Goal: Information Seeking & Learning: Learn about a topic

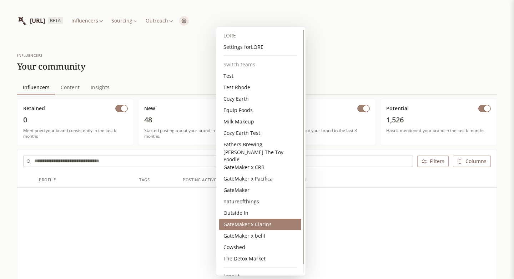
click at [271, 222] on div "GateMaker x Clarins" at bounding box center [260, 224] width 82 height 11
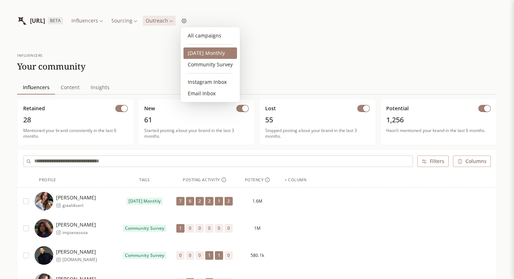
click at [204, 55] on link "[DATE] Monthly" at bounding box center [211, 52] width 54 height 11
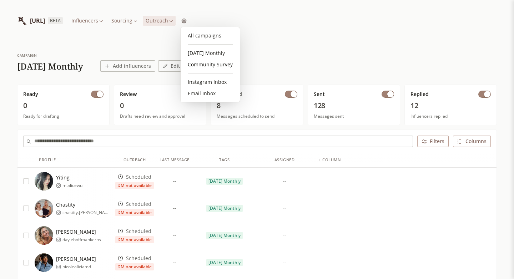
click at [210, 68] on link "Community Survey" at bounding box center [211, 64] width 54 height 11
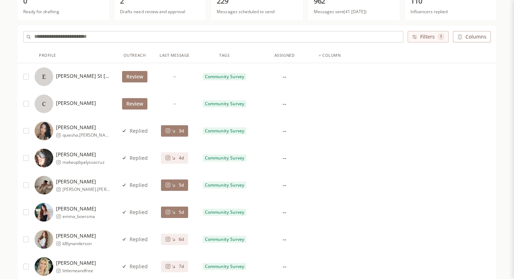
scroll to position [105, 0]
click at [167, 129] on icon at bounding box center [167, 130] width 5 height 5
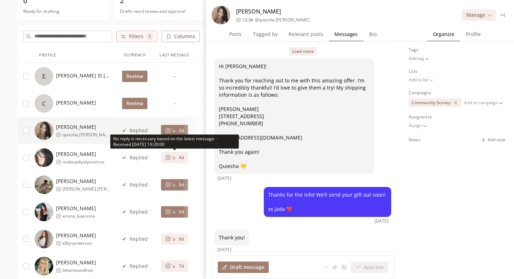
click at [171, 158] on icon at bounding box center [173, 157] width 5 height 5
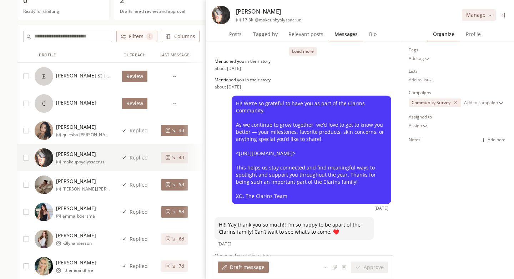
click at [500, 16] on icon at bounding box center [502, 14] width 5 height 5
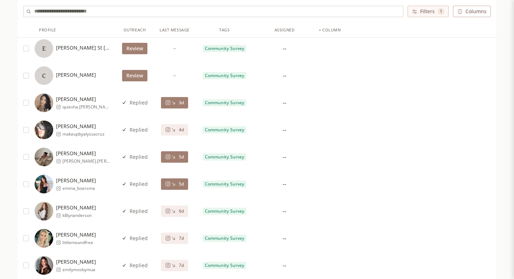
scroll to position [132, 0]
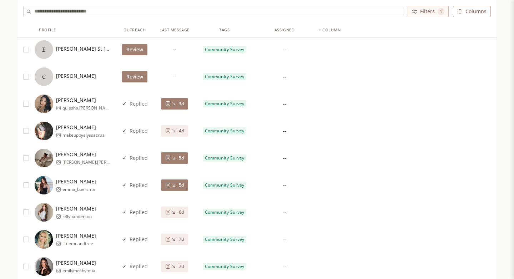
click at [131, 14] on input "text" at bounding box center [218, 11] width 369 height 11
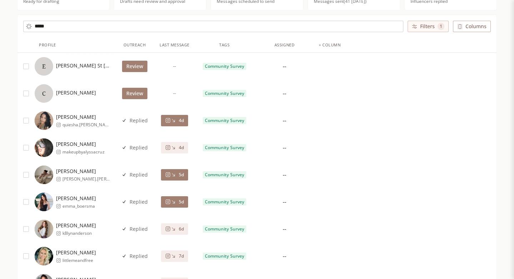
scroll to position [0, 0]
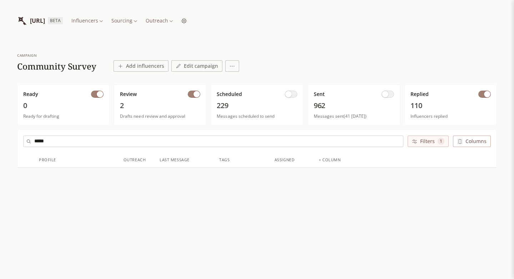
type input "*****"
click at [387, 94] on span "button" at bounding box center [385, 94] width 6 height 6
click at [91, 183] on span "traysgoinggray" at bounding box center [79, 186] width 34 height 6
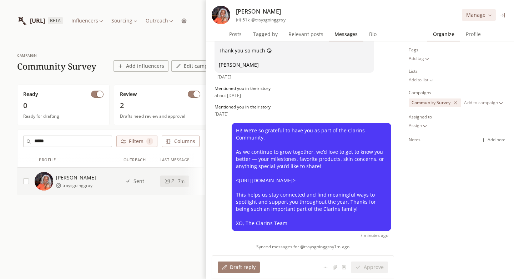
scroll to position [301, 0]
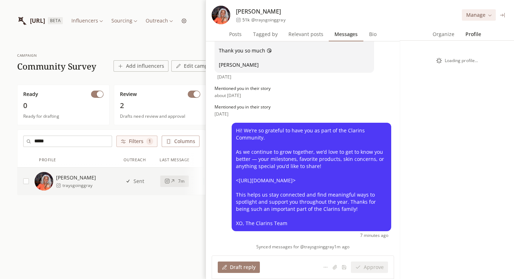
click at [470, 36] on span "Profile" at bounding box center [473, 34] width 21 height 10
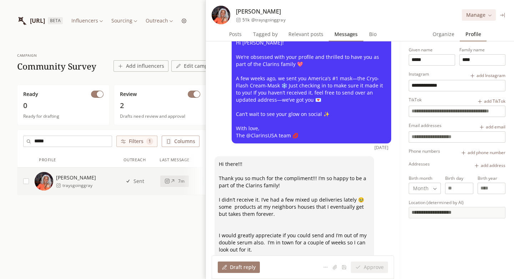
scroll to position [0, 0]
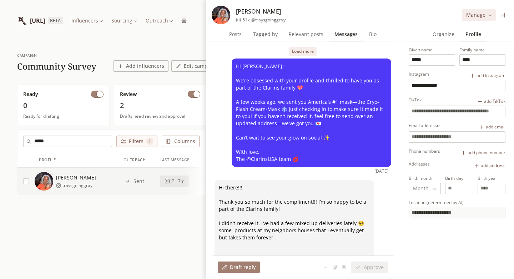
click at [443, 38] on span "Organize" at bounding box center [443, 34] width 27 height 10
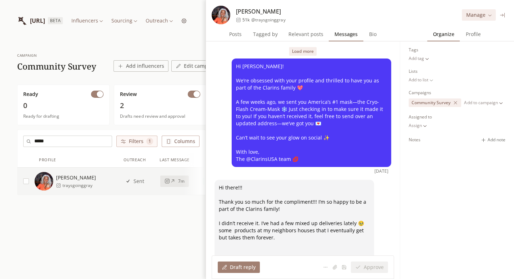
click at [473, 38] on span "Profile" at bounding box center [473, 34] width 21 height 10
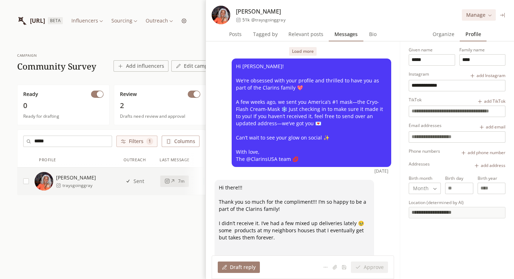
click at [306, 53] on button "Load more" at bounding box center [302, 51] width 27 height 9
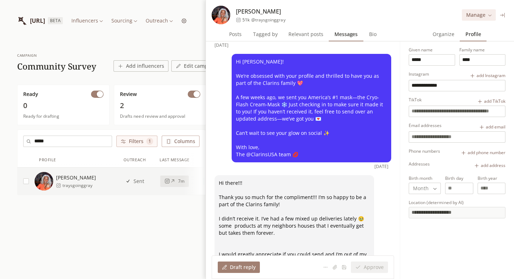
scroll to position [99, 0]
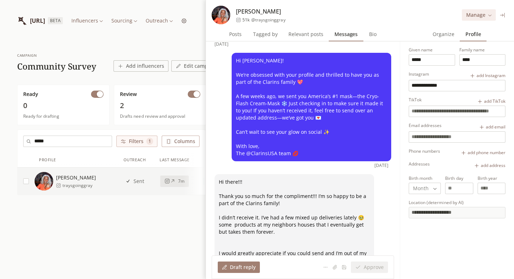
click at [476, 36] on span "Profile" at bounding box center [473, 34] width 21 height 10
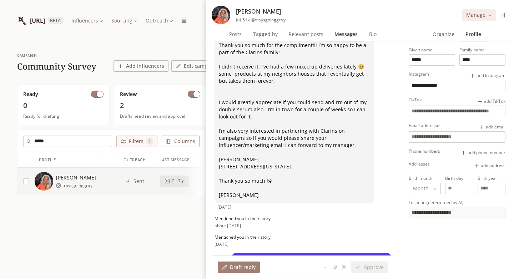
scroll to position [249, 0]
click at [503, 16] on icon at bounding box center [502, 14] width 5 height 5
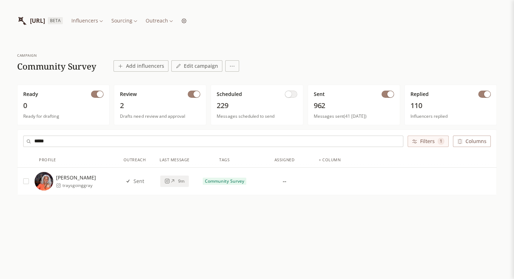
click at [95, 187] on div "Tracy Reed traysgoinggray" at bounding box center [75, 181] width 80 height 19
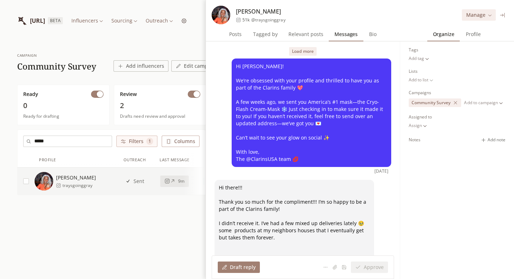
click at [97, 143] on input "*****" at bounding box center [72, 141] width 77 height 11
click at [468, 34] on span "Profile" at bounding box center [473, 34] width 21 height 10
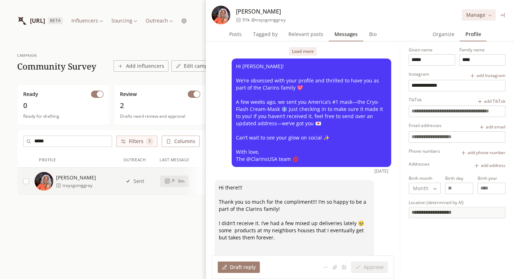
click at [97, 142] on input "*****" at bounding box center [72, 141] width 77 height 11
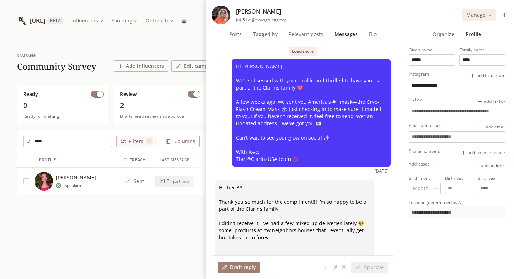
type input "****"
click at [75, 177] on span "Jisu Kim" at bounding box center [76, 177] width 40 height 7
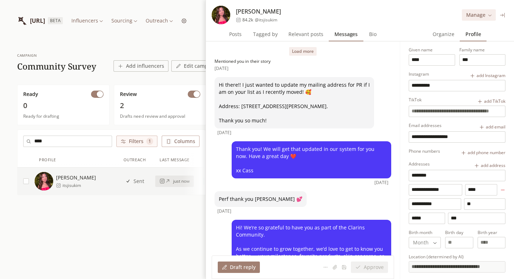
click at [504, 16] on icon at bounding box center [502, 14] width 5 height 5
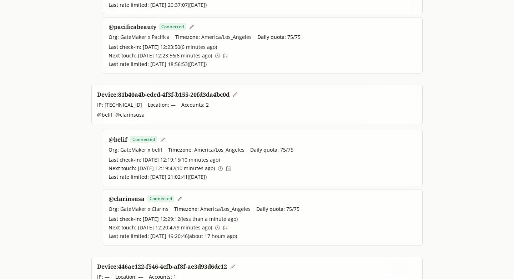
scroll to position [236, 0]
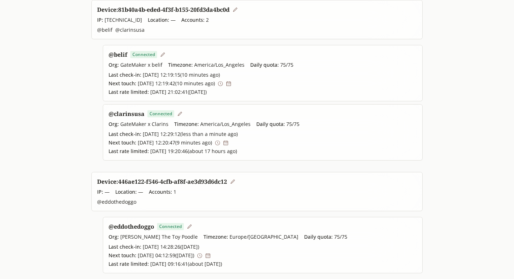
click at [136, 116] on link "@ clarinsusa" at bounding box center [127, 114] width 36 height 8
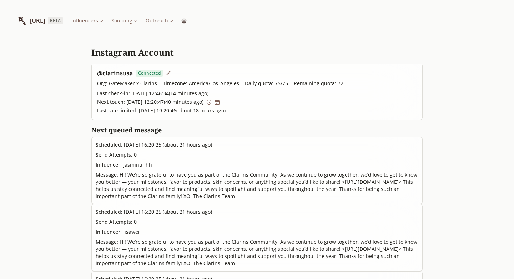
scroll to position [4, 0]
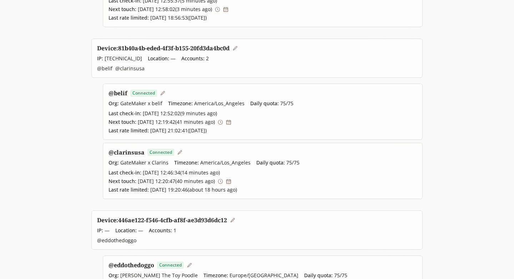
scroll to position [204, 0]
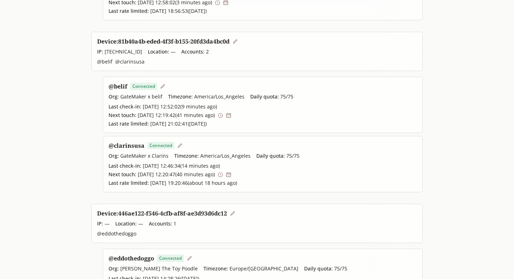
click at [231, 116] on icon at bounding box center [228, 115] width 5 height 5
click at [223, 176] on icon at bounding box center [220, 174] width 5 height 5
click at [225, 116] on icon at bounding box center [221, 115] width 5 height 5
click at [216, 172] on icon at bounding box center [213, 174] width 5 height 5
click at [216, 174] on icon at bounding box center [213, 174] width 5 height 5
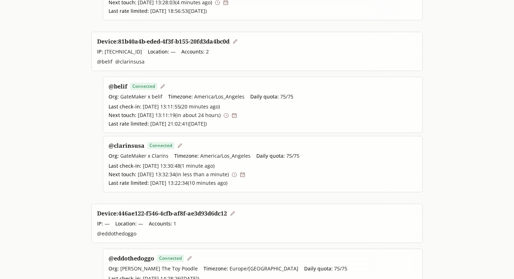
click at [237, 176] on icon at bounding box center [234, 174] width 5 height 5
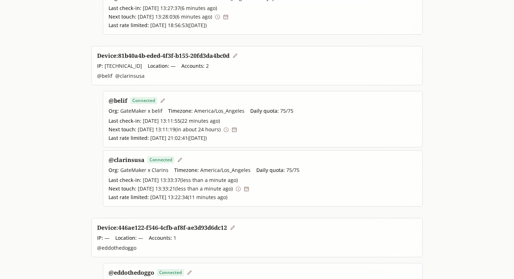
scroll to position [186, 0]
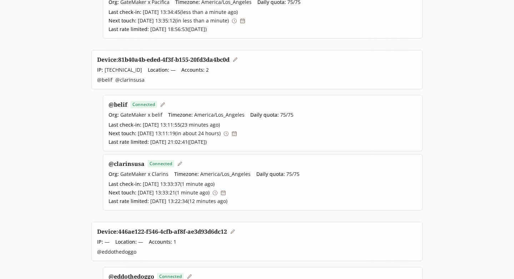
click at [134, 161] on link "@ clarinsusa" at bounding box center [127, 164] width 36 height 8
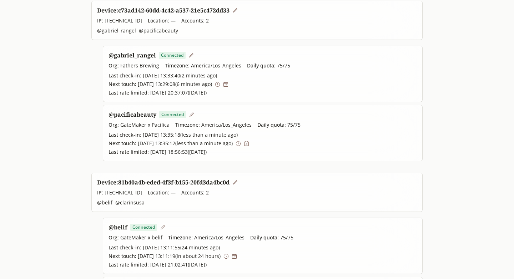
scroll to position [0, 0]
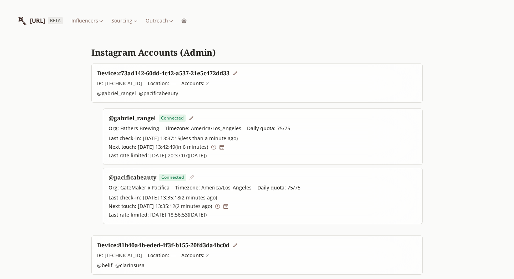
click at [216, 147] on icon at bounding box center [213, 147] width 5 height 5
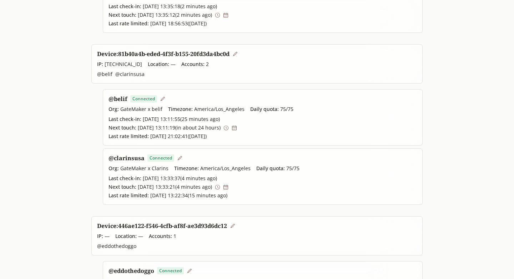
scroll to position [195, 0]
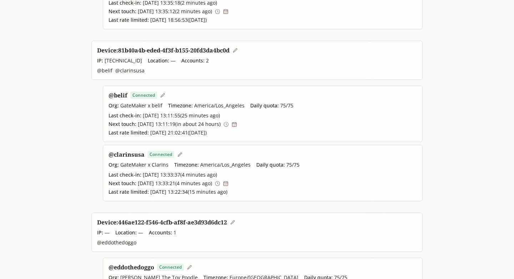
click at [229, 122] on icon at bounding box center [226, 124] width 5 height 5
click at [220, 182] on icon at bounding box center [217, 183] width 5 height 5
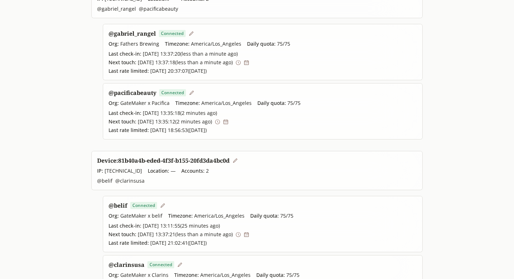
scroll to position [236, 0]
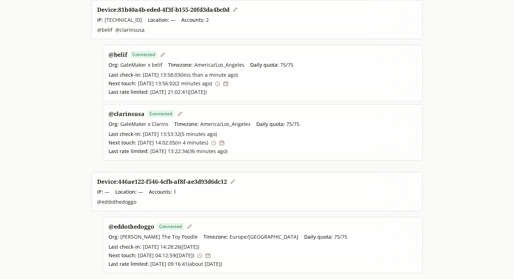
click at [216, 142] on icon at bounding box center [213, 142] width 5 height 5
click at [229, 83] on icon at bounding box center [225, 83] width 5 height 5
click at [130, 116] on link "@ clarinsusa" at bounding box center [127, 114] width 36 height 8
click at [229, 86] on icon at bounding box center [226, 83] width 5 height 5
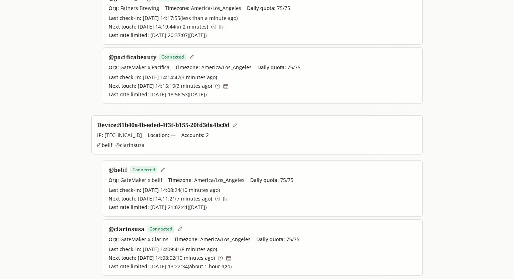
scroll to position [0, 0]
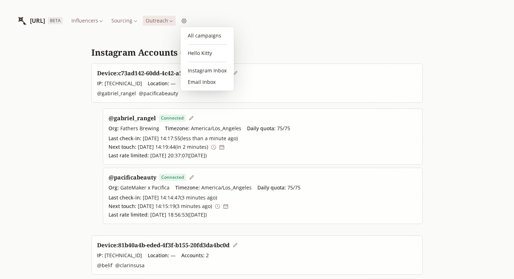
click at [196, 24] on html "INFLUENCERLIST.AI BETA Influencers Sourcing Outreach Instagram Accounts (Admin)…" at bounding box center [257, 257] width 514 height 515
click at [221, 21] on html "INFLUENCERLIST.AI BETA Influencers Sourcing Outreach Instagram Accounts (Admin)…" at bounding box center [257, 257] width 514 height 515
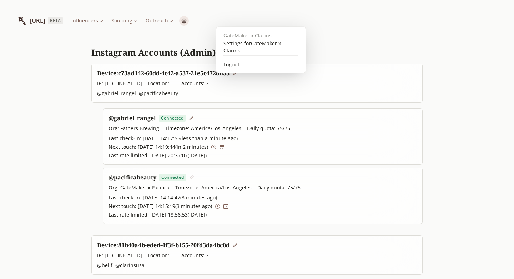
click at [221, 21] on html "INFLUENCERLIST.AI BETA Influencers Sourcing Outreach Instagram Accounts (Admin)…" at bounding box center [257, 257] width 514 height 515
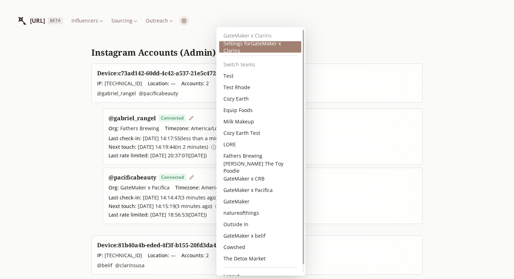
click at [235, 45] on div "Settings for GateMaker x Clarins" at bounding box center [260, 46] width 82 height 11
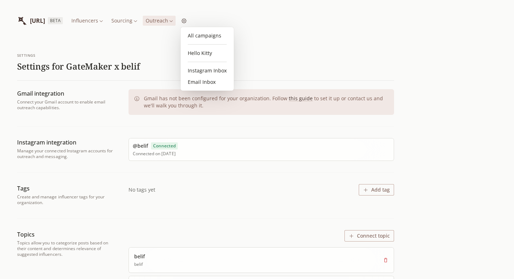
click at [187, 22] on div "INFLUENCERLIST.AI BETA Influencers Sourcing Outreach" at bounding box center [102, 20] width 170 height 19
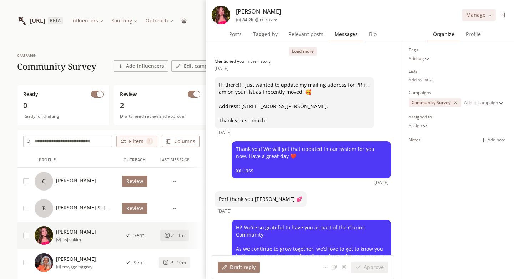
click at [503, 19] on button at bounding box center [503, 15] width 8 height 8
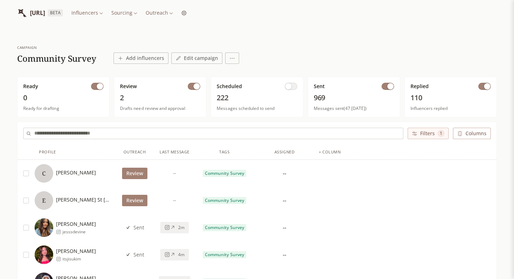
scroll to position [7, 0]
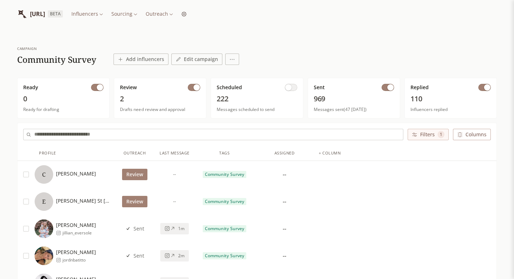
scroll to position [0, 0]
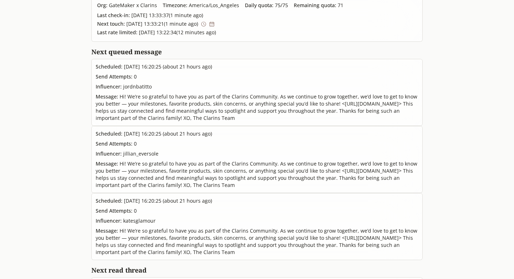
scroll to position [46, 0]
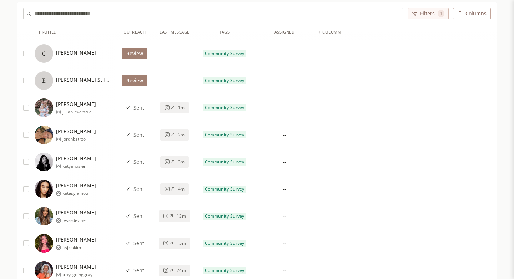
scroll to position [128, 0]
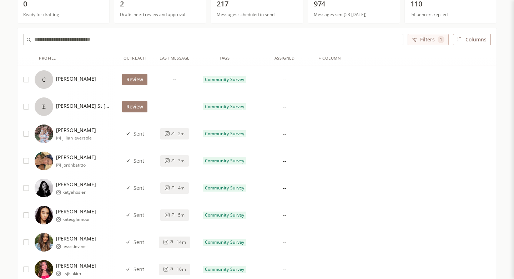
scroll to position [100, 0]
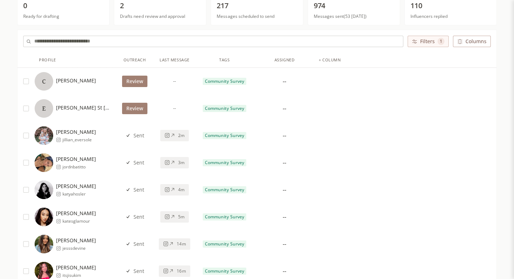
click at [168, 43] on input "text" at bounding box center [218, 41] width 369 height 11
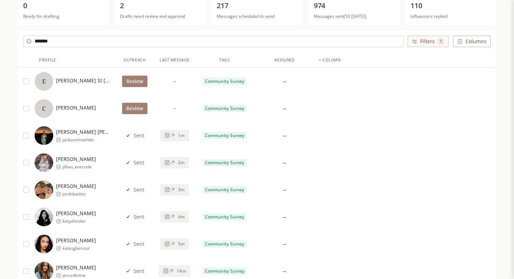
scroll to position [0, 0]
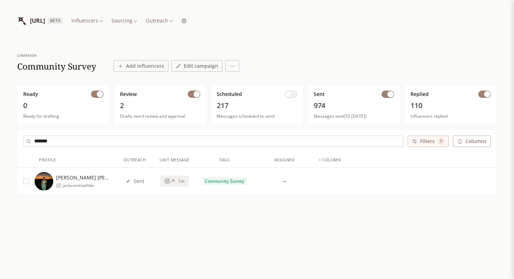
type input "*******"
click at [87, 179] on span "Jackson Moehler" at bounding box center [84, 177] width 56 height 7
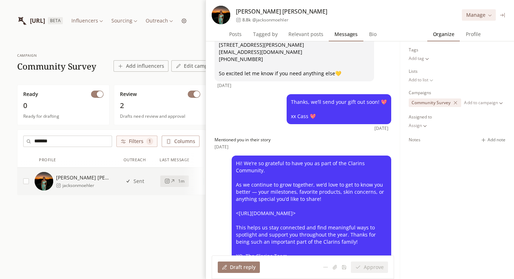
scroll to position [101, 0]
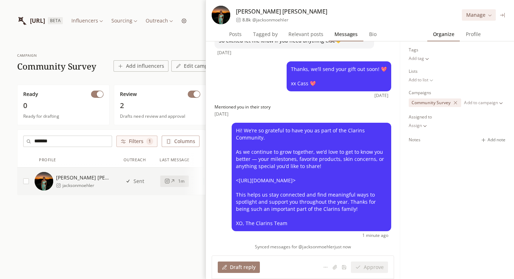
click at [481, 35] on span "Profile" at bounding box center [473, 34] width 21 height 10
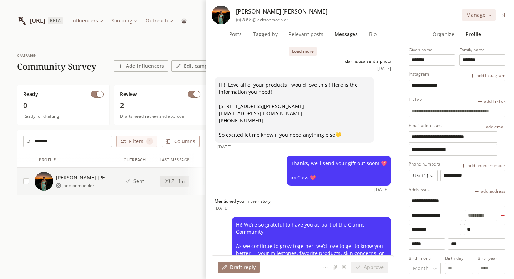
scroll to position [0, 0]
click at [307, 52] on button "Load more" at bounding box center [302, 51] width 27 height 9
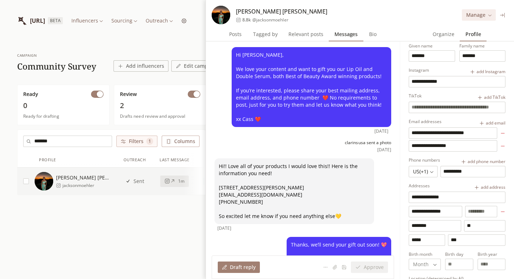
scroll to position [0, 0]
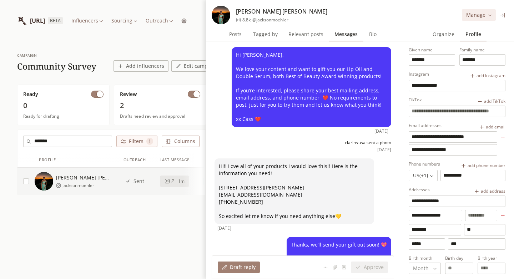
click at [504, 16] on icon at bounding box center [502, 14] width 5 height 5
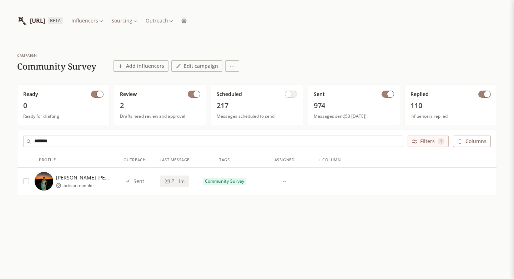
drag, startPoint x: 107, startPoint y: 141, endPoint x: 0, endPoint y: 141, distance: 107.1
click at [0, 141] on div "campaign Community Survey Add influencers Edit campaign Ready 0 Ready for draft…" at bounding box center [257, 146] width 514 height 210
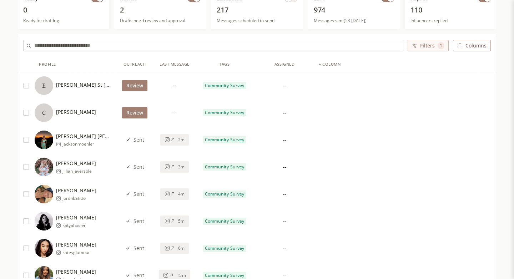
scroll to position [87, 0]
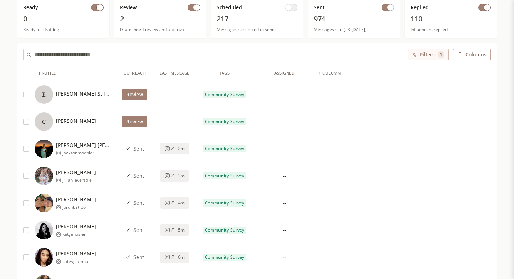
click at [181, 54] on input "text" at bounding box center [218, 54] width 369 height 11
paste input "**********"
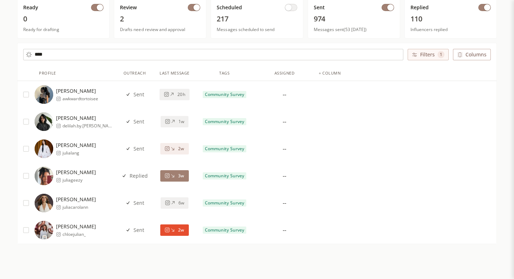
type input "*****"
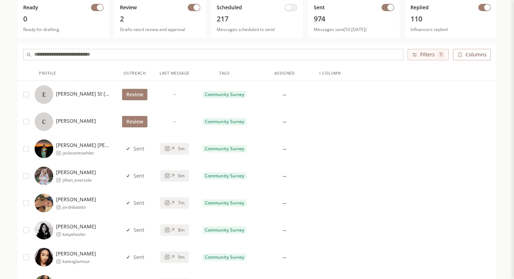
scroll to position [4, 0]
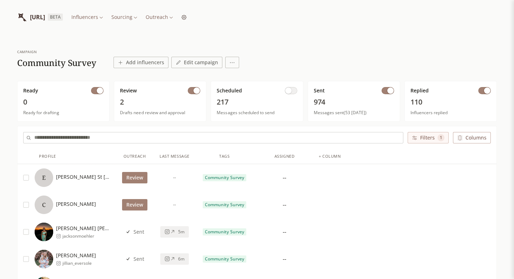
click at [291, 89] on button "button" at bounding box center [291, 90] width 12 height 7
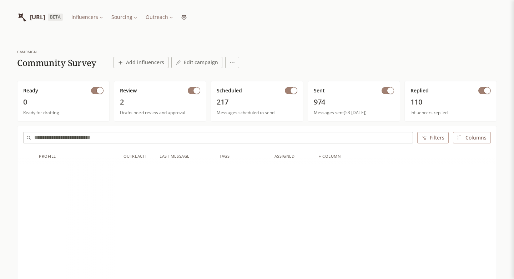
click at [187, 139] on input "text" at bounding box center [223, 137] width 378 height 11
paste input "**********"
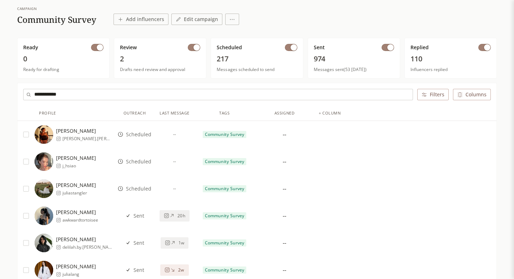
scroll to position [50, 0]
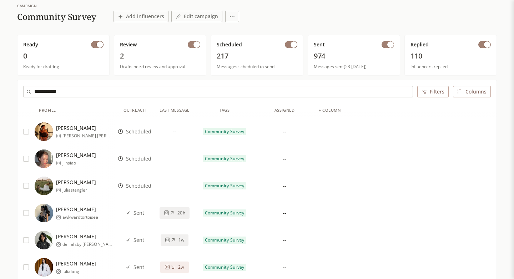
type input "**********"
click at [89, 134] on div "Julia Cotten julia.cotten" at bounding box center [75, 131] width 80 height 19
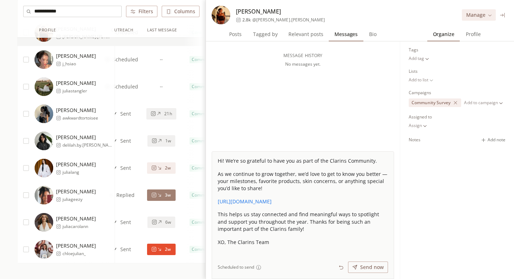
scroll to position [0, 12]
click at [470, 38] on span "Profile" at bounding box center [473, 34] width 21 height 10
click at [443, 36] on span "Organize" at bounding box center [443, 34] width 27 height 10
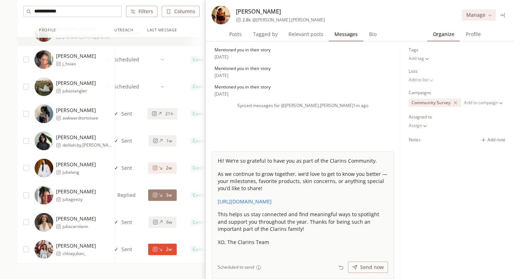
scroll to position [0, 0]
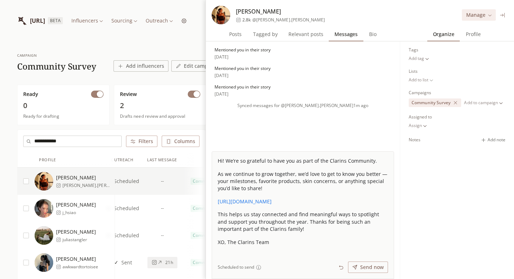
click at [159, 50] on div "campaign Community Survey Add influencers Edit campaign Ready 0 Ready for draft…" at bounding box center [257, 254] width 514 height 427
click at [502, 17] on icon at bounding box center [502, 14] width 5 height 5
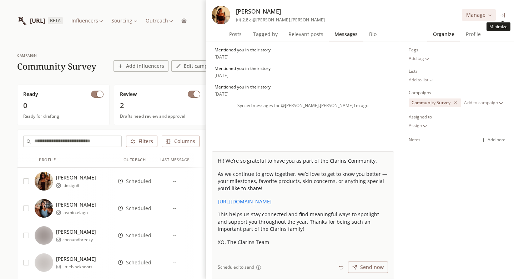
click at [501, 14] on icon at bounding box center [502, 14] width 5 height 5
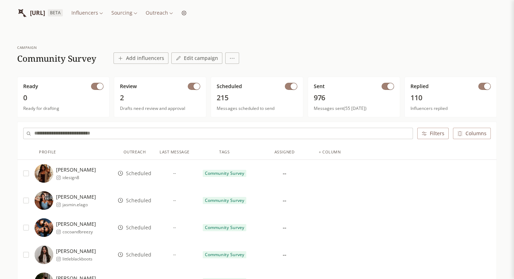
scroll to position [9, 0]
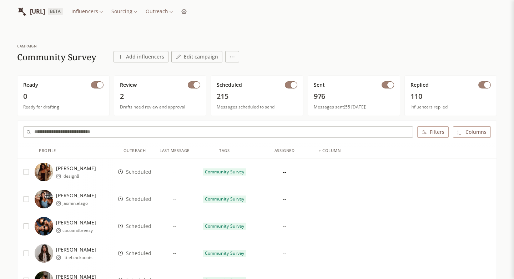
scroll to position [0, 0]
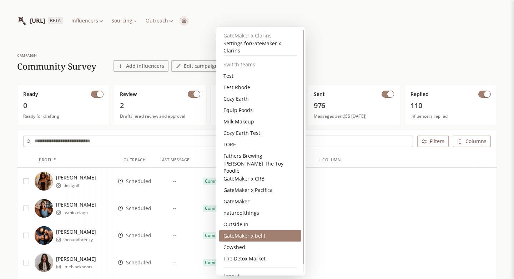
click at [250, 236] on div "GateMaker x belif" at bounding box center [260, 235] width 82 height 11
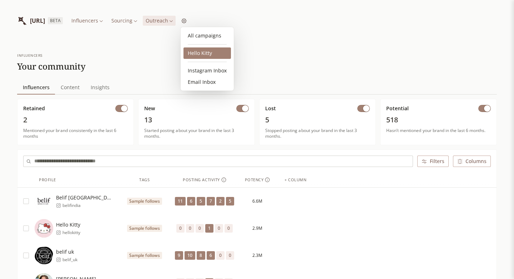
click at [207, 50] on link "Hello Kitty" at bounding box center [207, 52] width 47 height 11
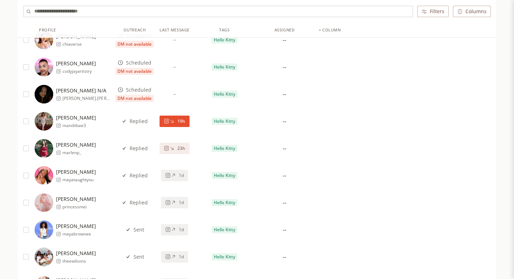
scroll to position [579, 0]
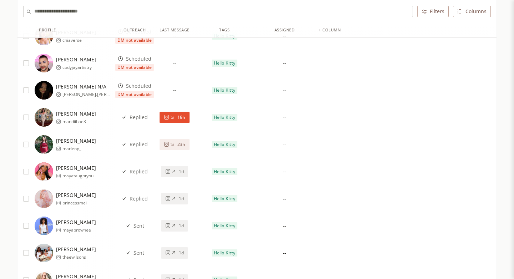
click at [180, 121] on button "19h" at bounding box center [175, 117] width 30 height 11
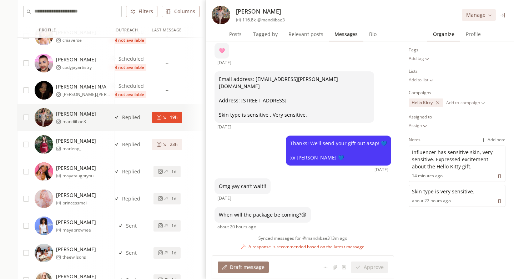
scroll to position [23, 0]
click at [165, 147] on div "23h" at bounding box center [166, 145] width 21 height 6
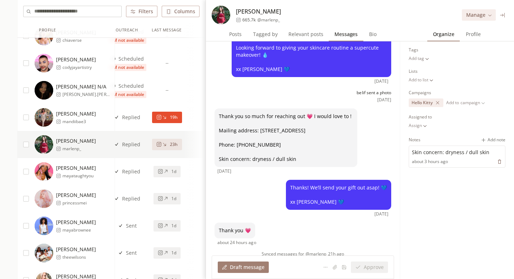
scroll to position [583, 0]
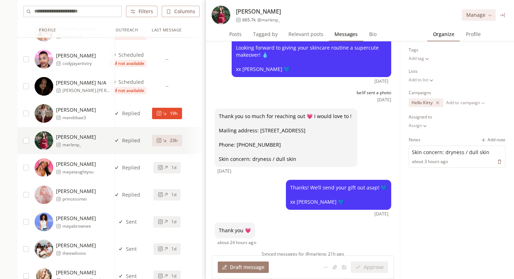
click at [176, 170] on button "1d" at bounding box center [167, 167] width 27 height 11
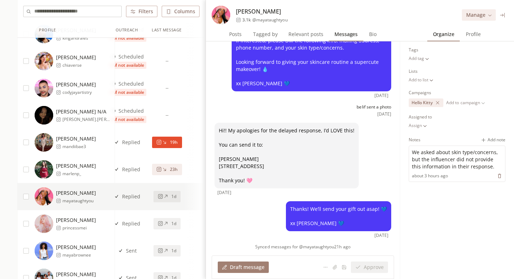
scroll to position [725, 0]
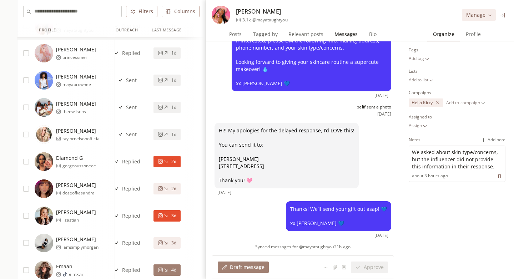
click at [174, 164] on button "2d" at bounding box center [167, 161] width 27 height 11
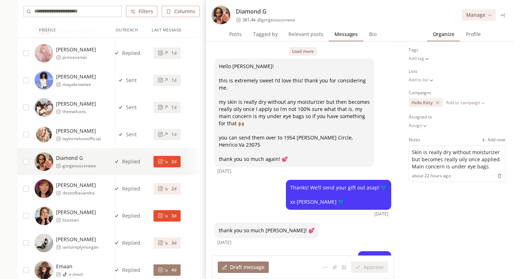
scroll to position [66, 0]
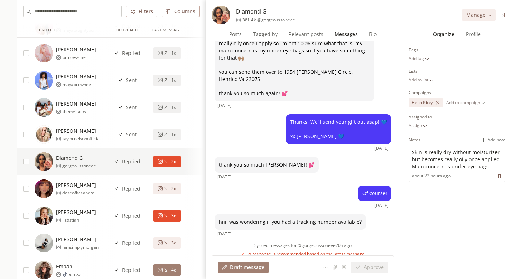
click at [172, 218] on span "3d" at bounding box center [173, 216] width 5 height 6
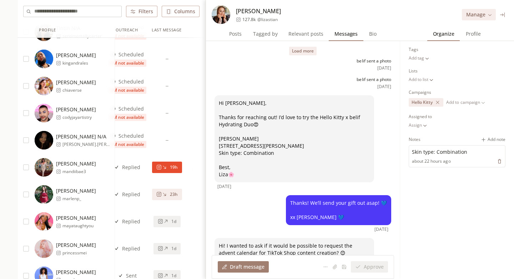
scroll to position [529, 0]
click at [165, 165] on icon at bounding box center [164, 167] width 5 height 5
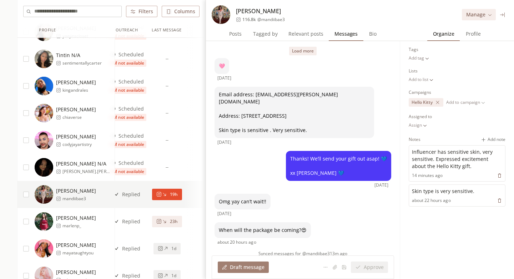
scroll to position [492, 0]
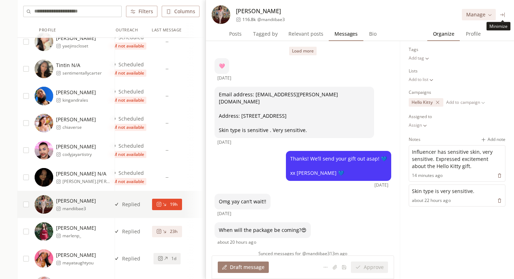
click at [503, 16] on icon at bounding box center [502, 14] width 5 height 5
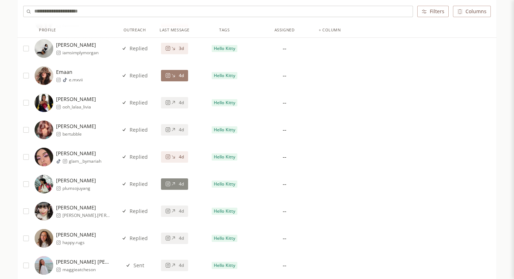
scroll to position [919, 0]
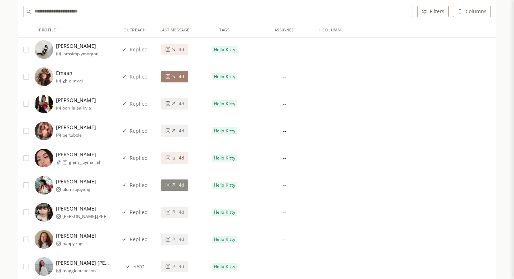
click at [177, 187] on div "4d" at bounding box center [174, 185] width 19 height 6
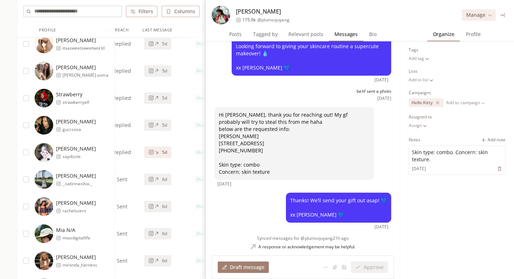
scroll to position [2105, 0]
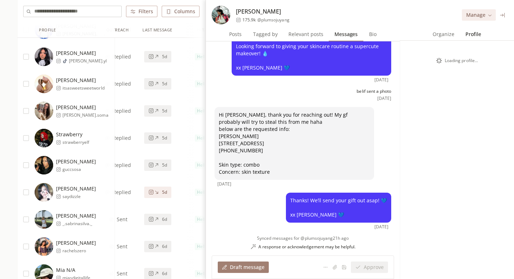
click at [472, 37] on span "Profile" at bounding box center [473, 34] width 21 height 10
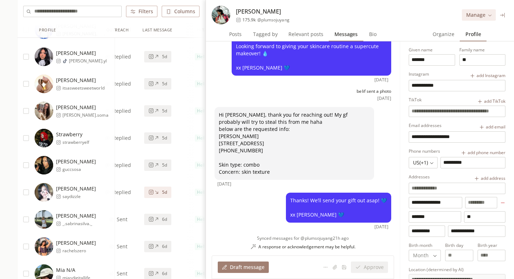
scroll to position [66, 0]
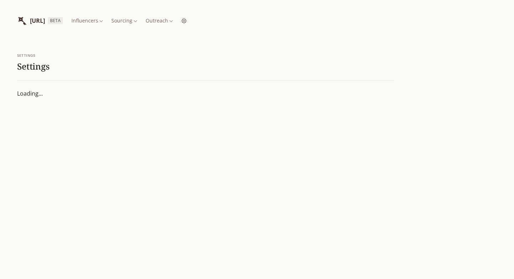
click at [221, 21] on html "[URL] BETA Influencers Sourcing Outreach settings Settings Loading..." at bounding box center [257, 139] width 514 height 279
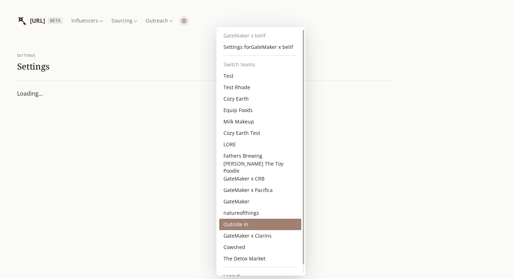
click at [246, 231] on div "GateMaker x Clarins" at bounding box center [260, 235] width 82 height 11
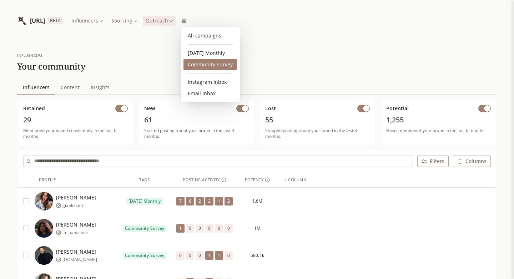
click at [206, 65] on link "Community Survey" at bounding box center [211, 64] width 54 height 11
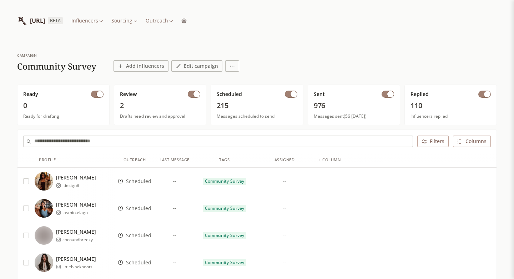
click at [144, 138] on input "text" at bounding box center [223, 141] width 378 height 11
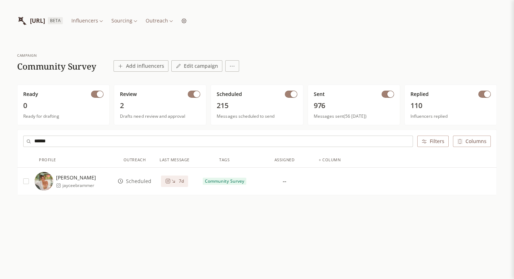
type input "******"
click at [76, 183] on span "jayceebrammer" at bounding box center [79, 186] width 34 height 6
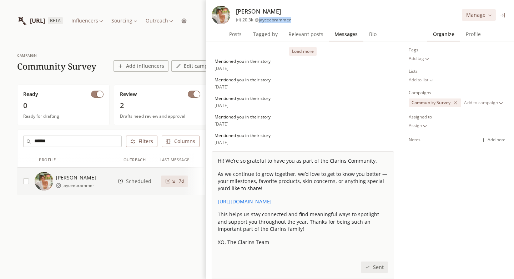
drag, startPoint x: 295, startPoint y: 20, endPoint x: 258, endPoint y: 20, distance: 36.8
click at [258, 20] on div "Jaycee Brammer 20.3k @ jayceebrammer Manage" at bounding box center [360, 13] width 308 height 27
copy span "jayceebrammer"
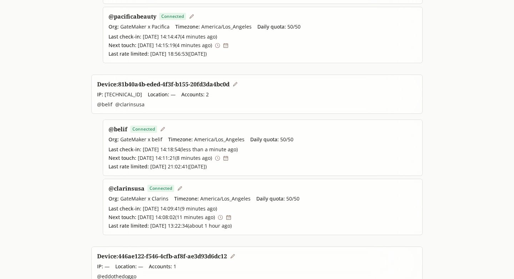
scroll to position [167, 0]
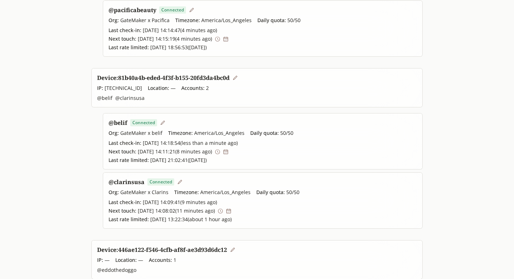
click at [223, 211] on icon at bounding box center [220, 211] width 5 height 5
click at [229, 152] on icon at bounding box center [225, 151] width 5 height 5
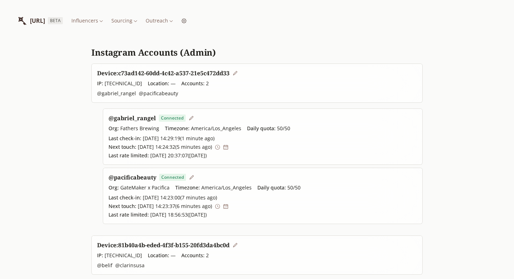
click at [194, 24] on html "INFLUENCERLIST.AI BETA Influencers Sourcing Outreach Instagram Accounts (Admin)…" at bounding box center [257, 257] width 514 height 515
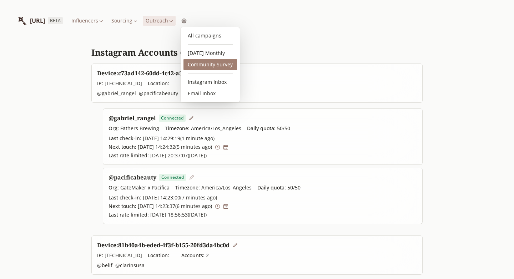
click at [203, 64] on link "Community Survey" at bounding box center [211, 64] width 54 height 11
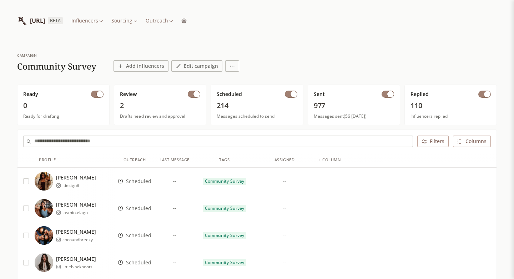
click at [288, 94] on button "button" at bounding box center [291, 94] width 12 height 7
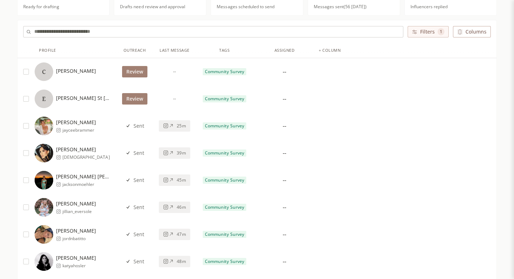
scroll to position [109, 0]
click at [104, 134] on div "Jaycee Brammer jayceebrammer" at bounding box center [75, 126] width 80 height 19
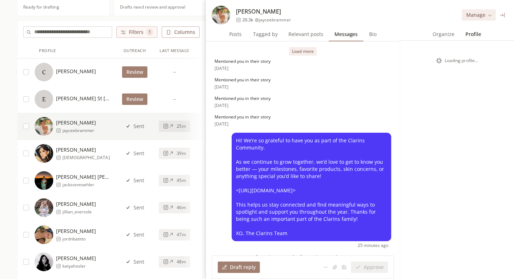
click at [470, 32] on span "Profile" at bounding box center [473, 34] width 21 height 10
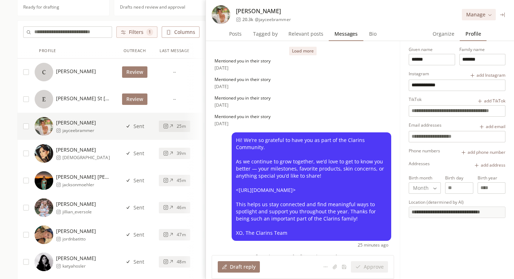
click at [301, 51] on button "Load more" at bounding box center [302, 51] width 27 height 9
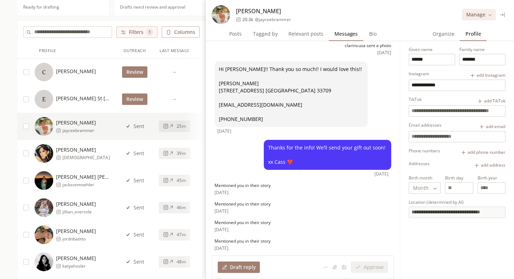
scroll to position [87, 0]
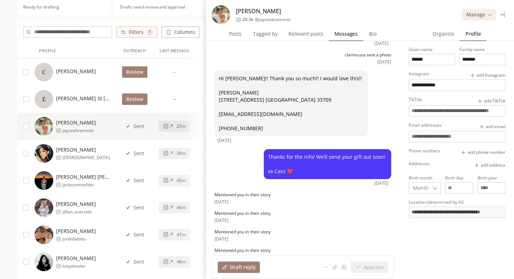
click at [447, 32] on span "Organize" at bounding box center [443, 34] width 27 height 10
click at [471, 37] on span "Profile" at bounding box center [473, 34] width 21 height 10
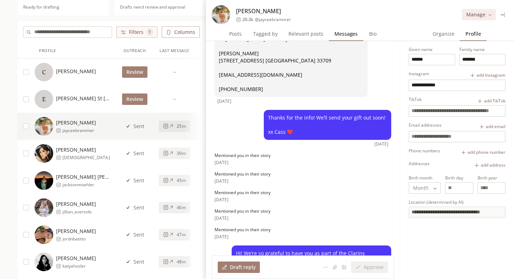
scroll to position [139, 0]
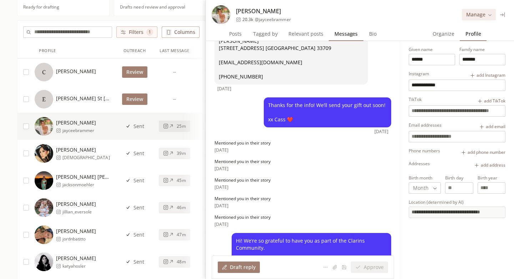
click at [175, 157] on button "39m" at bounding box center [174, 153] width 31 height 11
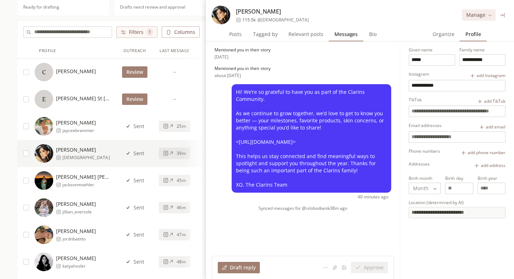
click at [176, 186] on div "45m" at bounding box center [175, 180] width 40 height 27
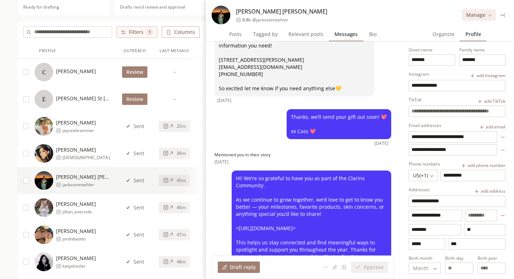
scroll to position [101, 0]
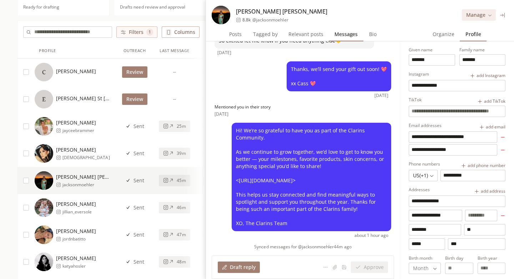
click at [170, 207] on icon at bounding box center [171, 207] width 5 height 5
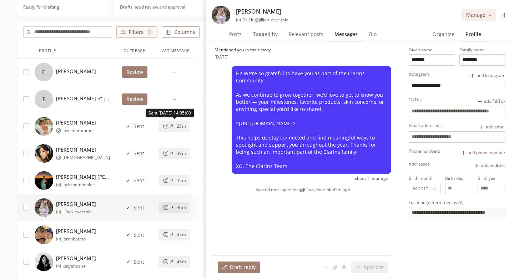
click at [176, 129] on div "25m" at bounding box center [174, 127] width 22 height 6
type input "******"
type input "*******"
type input "**********"
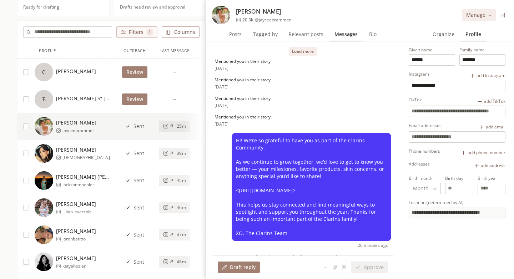
click at [296, 55] on button "Load more" at bounding box center [302, 51] width 27 height 9
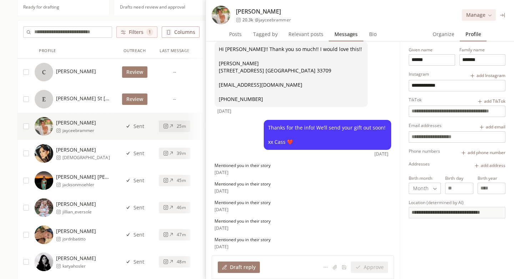
scroll to position [264, 0]
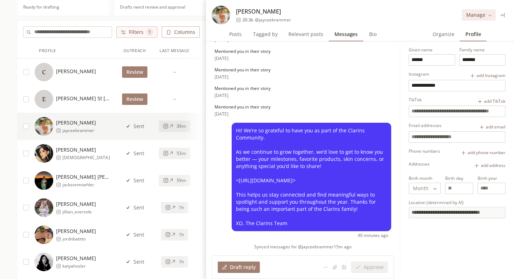
click at [506, 15] on button at bounding box center [503, 15] width 8 height 8
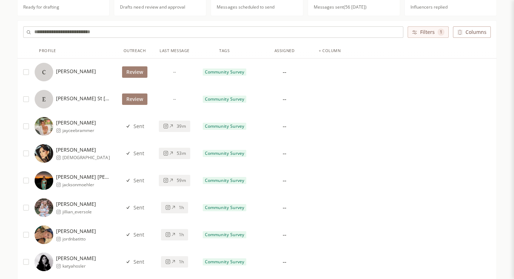
scroll to position [0, 0]
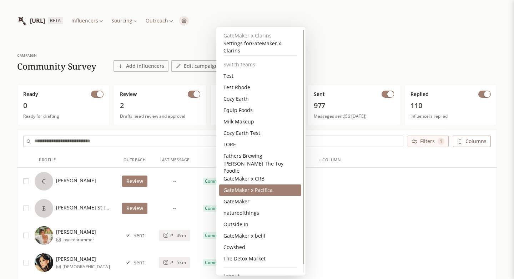
click at [265, 188] on div "GateMaker x Pacifica" at bounding box center [260, 190] width 82 height 11
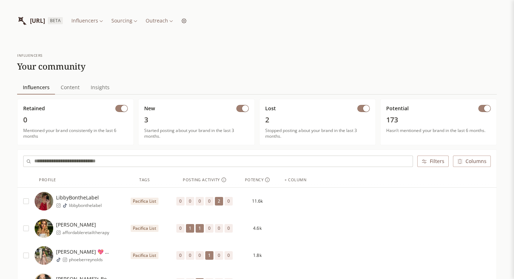
click at [115, 207] on div "Pacifica List" at bounding box center [145, 201] width 60 height 27
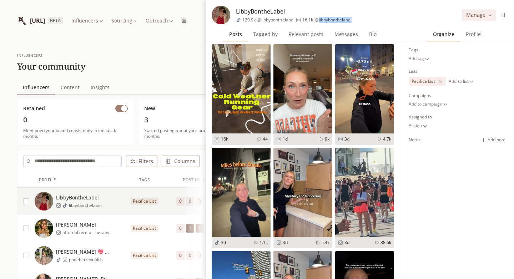
drag, startPoint x: 367, startPoint y: 20, endPoint x: 319, endPoint y: 20, distance: 48.2
click at [319, 20] on div "LibbyBontheLabel 129.9k @ libbybonthelabel 16.1k @ libbybonthelabel Manage" at bounding box center [360, 13] width 308 height 27
copy span "libbybonthelabel"
click at [502, 14] on icon at bounding box center [502, 14] width 5 height 5
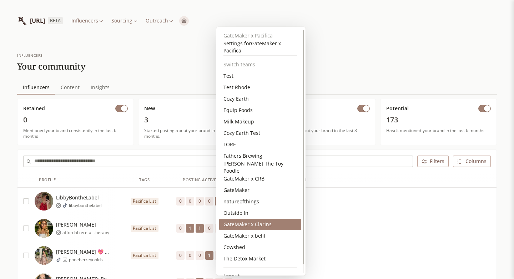
click at [244, 227] on div "GateMaker x Clarins" at bounding box center [260, 224] width 82 height 11
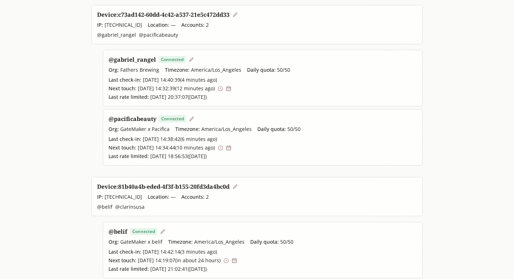
scroll to position [52, 0]
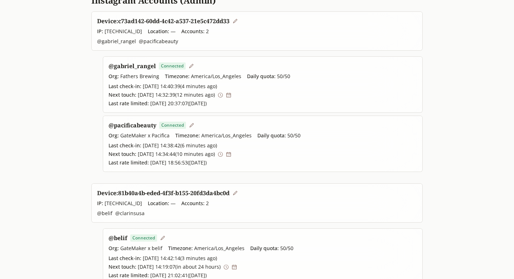
click at [231, 94] on icon at bounding box center [228, 95] width 5 height 5
click at [223, 154] on icon at bounding box center [220, 154] width 5 height 5
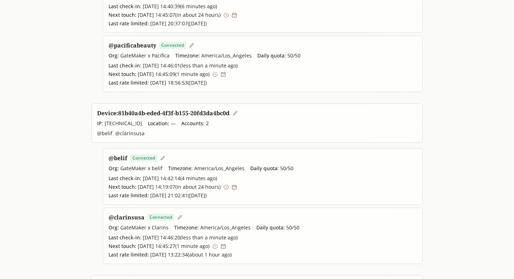
scroll to position [132, 0]
click at [129, 219] on link "@ clarinsusa" at bounding box center [127, 217] width 36 height 8
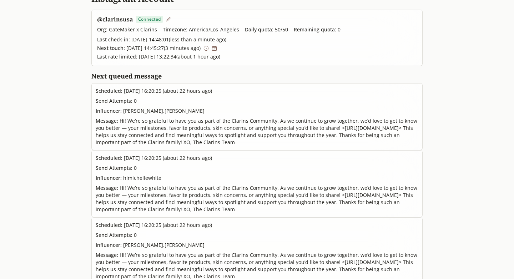
scroll to position [39, 0]
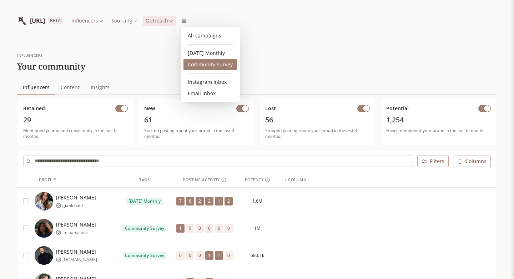
click at [203, 63] on link "Community Survey" at bounding box center [211, 64] width 54 height 11
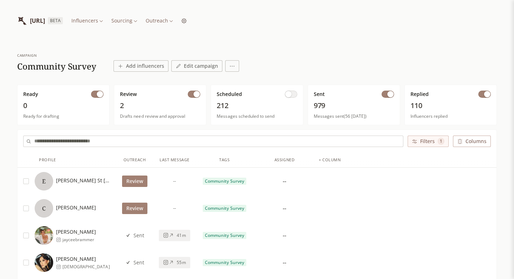
click at [482, 96] on button "button" at bounding box center [484, 94] width 12 height 7
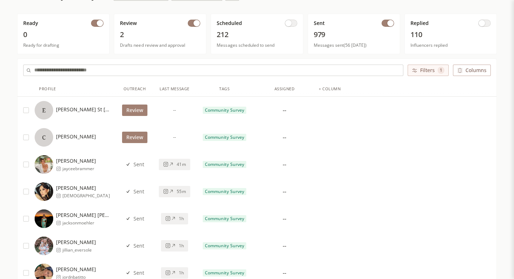
scroll to position [71, 0]
click at [182, 161] on span "41m" at bounding box center [181, 164] width 9 height 6
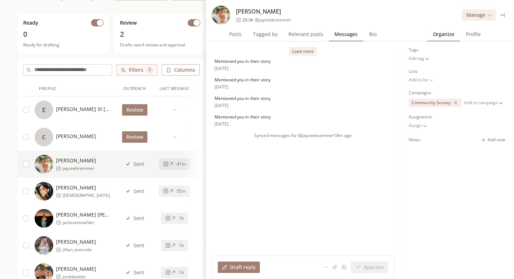
click at [182, 167] on button "41m" at bounding box center [174, 164] width 31 height 11
click at [307, 50] on button "Load more" at bounding box center [302, 51] width 27 height 9
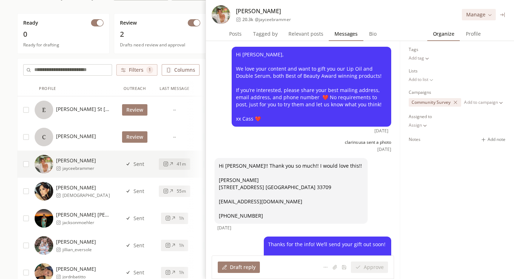
scroll to position [135, 0]
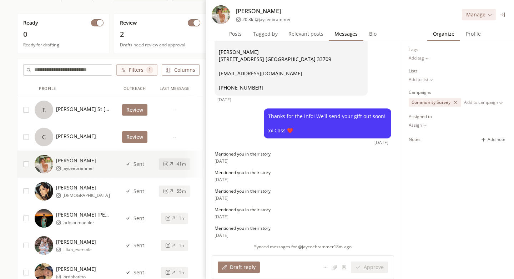
click at [177, 190] on span "55m" at bounding box center [181, 192] width 9 height 6
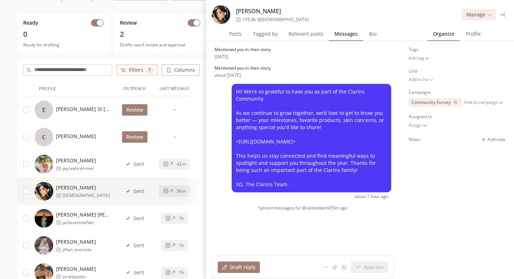
click at [177, 216] on div "1h" at bounding box center [174, 219] width 19 height 6
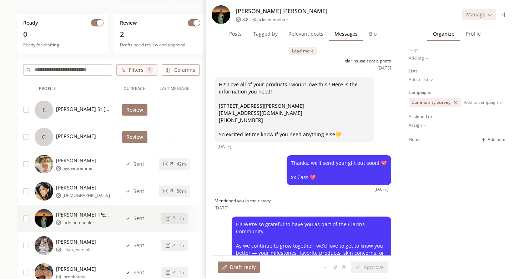
click at [180, 169] on button "42m" at bounding box center [174, 164] width 31 height 11
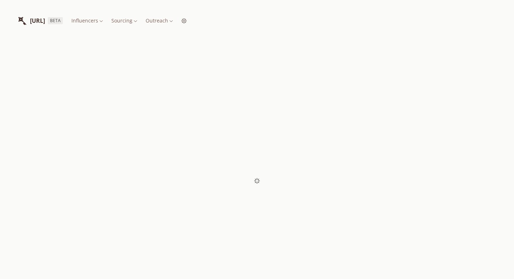
scroll to position [41, 0]
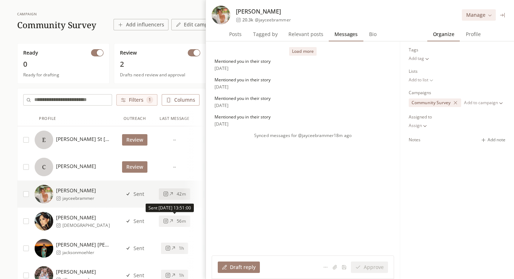
click at [177, 224] on span "56m" at bounding box center [181, 222] width 9 height 6
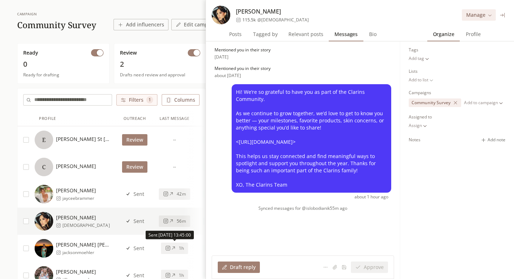
click at [177, 245] on button "1h" at bounding box center [174, 248] width 27 height 11
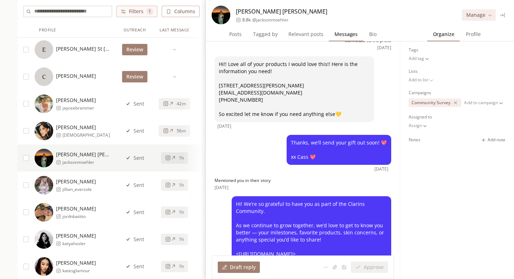
scroll to position [74, 0]
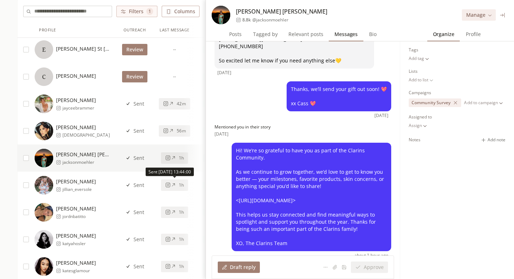
click at [168, 184] on icon at bounding box center [167, 184] width 5 height 5
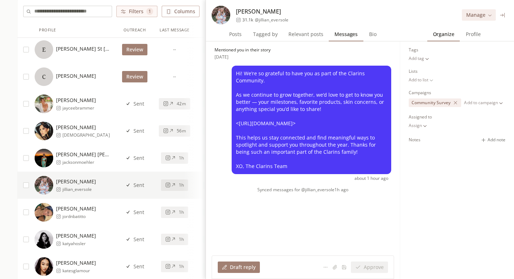
click at [177, 211] on div "1h" at bounding box center [174, 213] width 19 height 6
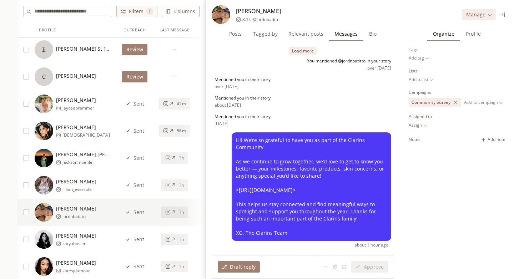
scroll to position [17, 0]
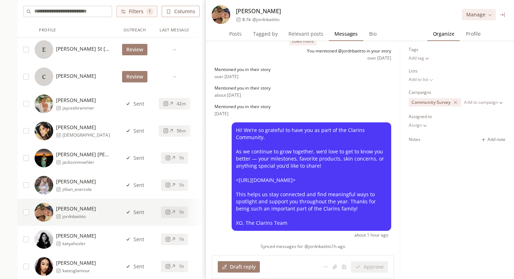
click at [177, 239] on div "1h" at bounding box center [174, 240] width 19 height 6
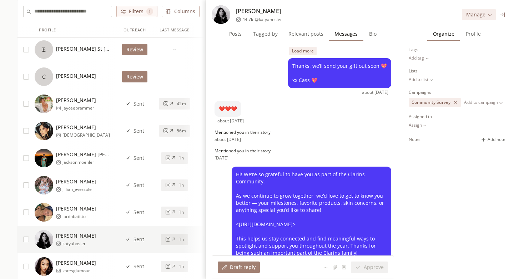
scroll to position [51, 0]
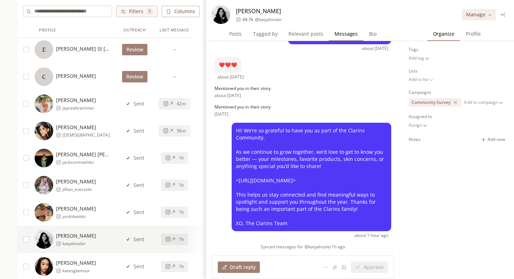
click at [174, 262] on button "1h" at bounding box center [174, 266] width 27 height 11
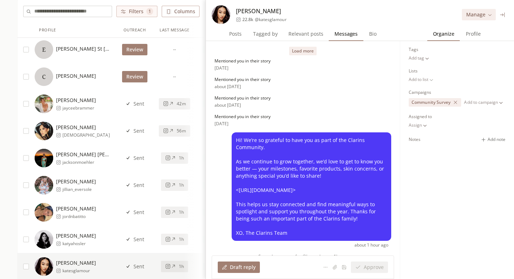
scroll to position [17, 0]
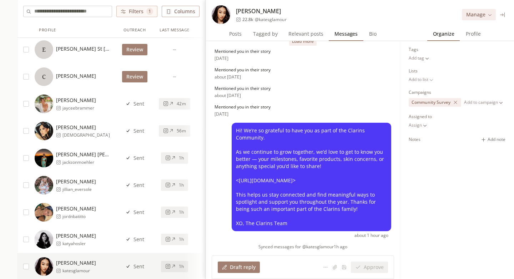
click at [505, 14] on icon at bounding box center [502, 14] width 5 height 5
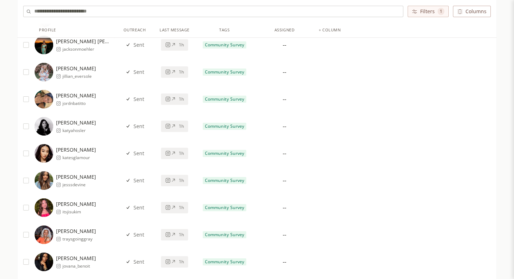
scroll to position [246, 0]
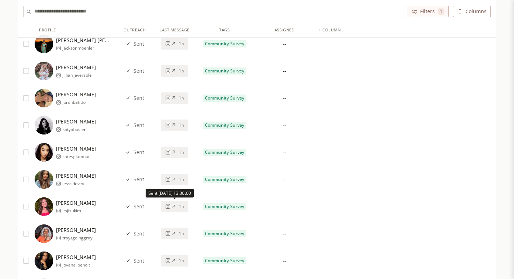
click at [173, 208] on icon at bounding box center [173, 206] width 5 height 5
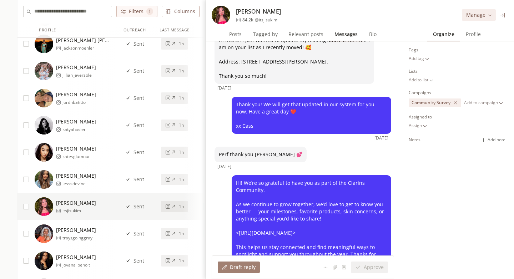
scroll to position [104, 0]
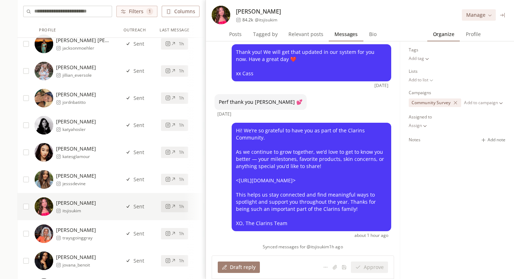
click at [175, 233] on icon at bounding box center [173, 233] width 5 height 5
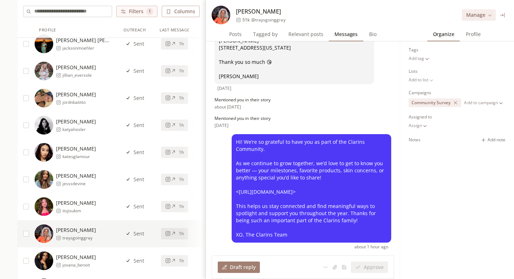
scroll to position [301, 0]
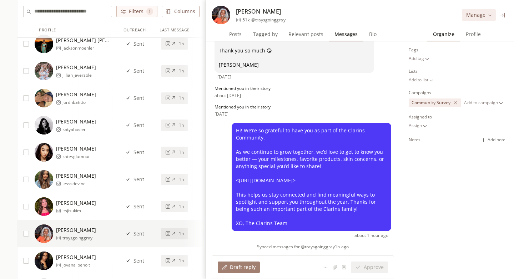
click at [500, 13] on icon at bounding box center [502, 14] width 5 height 5
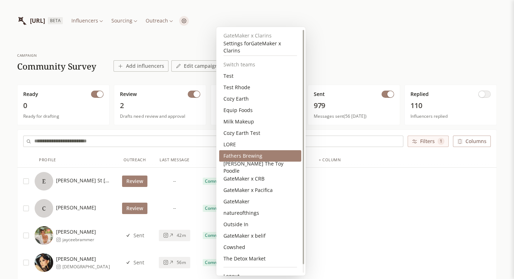
click at [254, 153] on div "Fathers Brewing" at bounding box center [260, 155] width 82 height 11
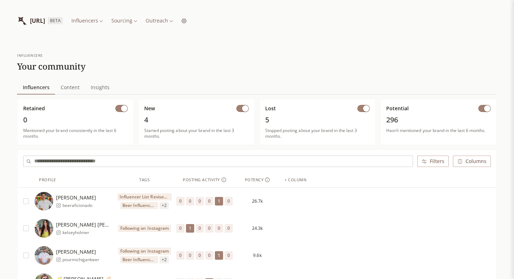
click at [91, 203] on span "beeraficionado" at bounding box center [79, 206] width 34 height 6
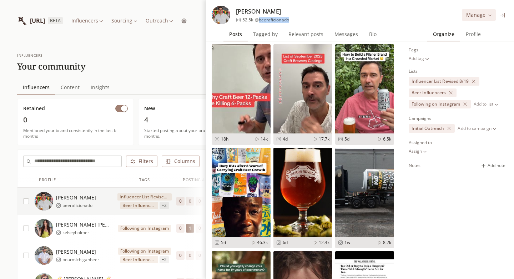
drag, startPoint x: 298, startPoint y: 22, endPoint x: 259, endPoint y: 22, distance: 39.3
click at [259, 22] on div "Doug Veliky 52.5k @ beeraficionado Manage" at bounding box center [360, 13] width 308 height 27
copy span "beeraficionado"
click at [501, 16] on icon at bounding box center [502, 14] width 5 height 5
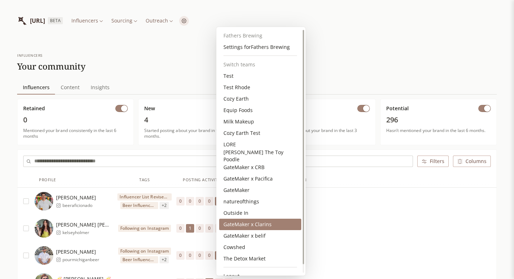
click at [247, 226] on div "GateMaker x Clarins" at bounding box center [260, 224] width 82 height 11
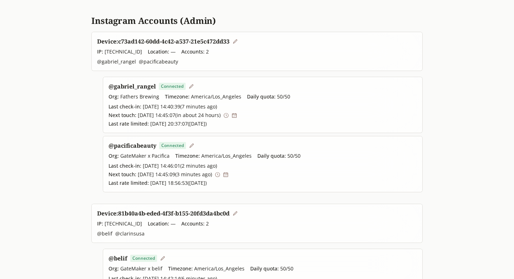
scroll to position [32, 0]
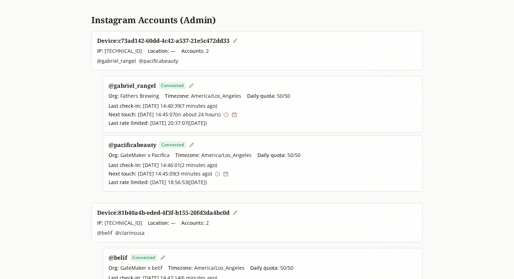
click at [229, 113] on icon at bounding box center [226, 114] width 5 height 5
click at [229, 172] on icon at bounding box center [225, 173] width 5 height 5
click at [218, 115] on icon at bounding box center [214, 114] width 5 height 5
click at [220, 114] on icon at bounding box center [217, 114] width 5 height 5
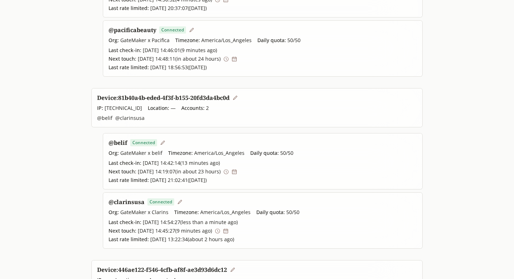
scroll to position [149, 0]
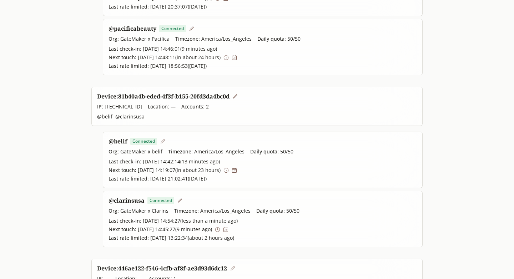
click at [220, 232] on icon at bounding box center [217, 229] width 5 height 5
click at [229, 171] on icon at bounding box center [226, 170] width 5 height 5
click at [249, 170] on icon at bounding box center [246, 170] width 5 height 5
click at [214, 231] on icon at bounding box center [211, 229] width 5 height 5
click at [229, 171] on icon at bounding box center [226, 170] width 5 height 5
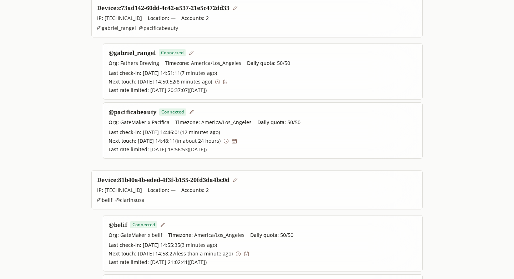
scroll to position [59, 0]
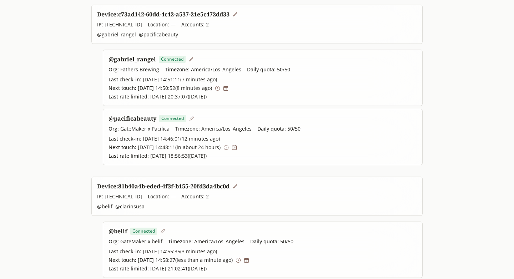
click at [221, 149] on span "Next touch: [DATE] 14:48:11 ( in about 24 hours )" at bounding box center [165, 147] width 112 height 7
click at [229, 149] on icon at bounding box center [226, 147] width 5 height 5
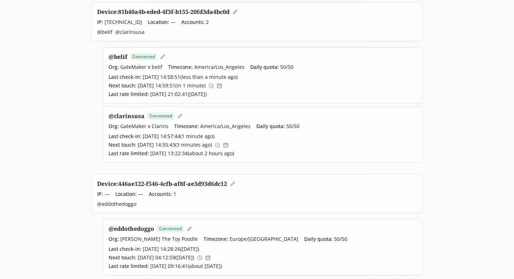
scroll to position [233, 0]
click at [115, 117] on link "@ clarinsusa" at bounding box center [127, 117] width 36 height 8
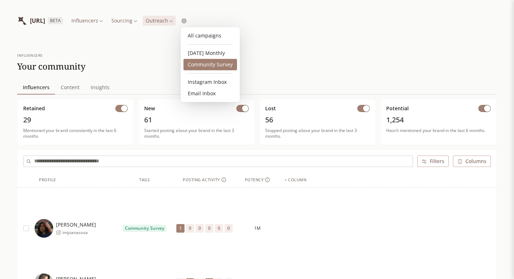
click at [205, 61] on link "Community Survey" at bounding box center [211, 64] width 54 height 11
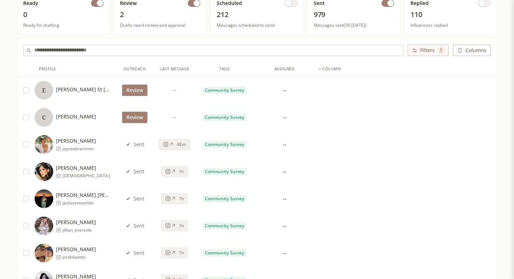
scroll to position [87, 0]
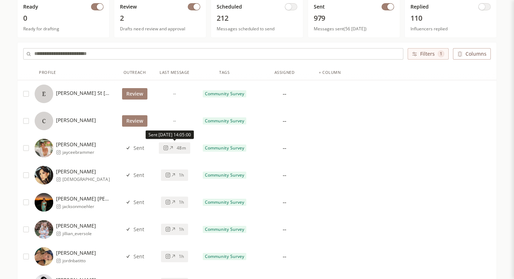
click at [172, 148] on icon at bounding box center [171, 147] width 5 height 5
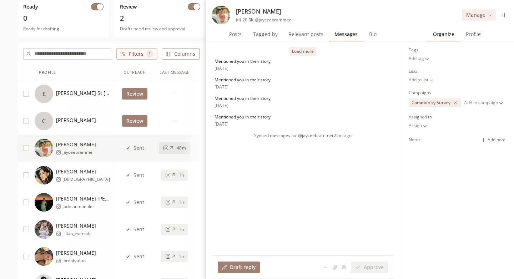
click at [295, 51] on button "Load more" at bounding box center [302, 51] width 27 height 9
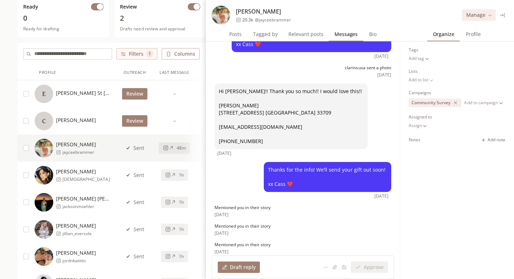
scroll to position [136, 0]
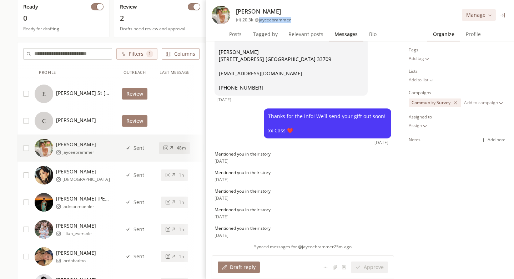
drag, startPoint x: 300, startPoint y: 18, endPoint x: 258, endPoint y: 19, distance: 41.4
click at [258, 19] on div "Jaycee Brammer 20.3k @ jayceebrammer Manage" at bounding box center [360, 13] width 308 height 27
copy span "jayceebrammer"
click at [165, 172] on button "1h" at bounding box center [174, 175] width 27 height 11
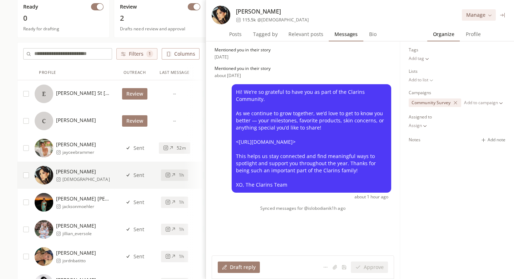
click at [179, 148] on span "52m" at bounding box center [181, 148] width 9 height 6
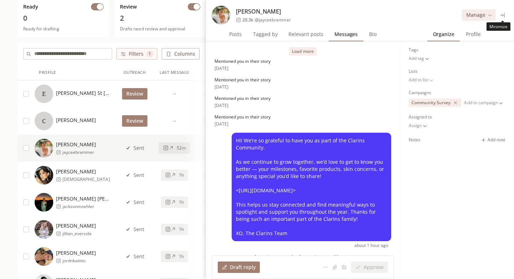
click at [502, 17] on icon at bounding box center [502, 14] width 5 height 5
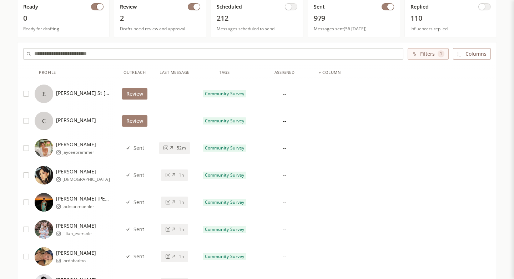
click at [175, 178] on button "1h" at bounding box center [174, 175] width 27 height 11
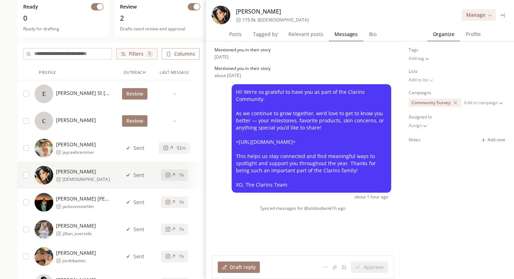
scroll to position [0, 0]
click at [167, 202] on icon at bounding box center [167, 202] width 5 height 5
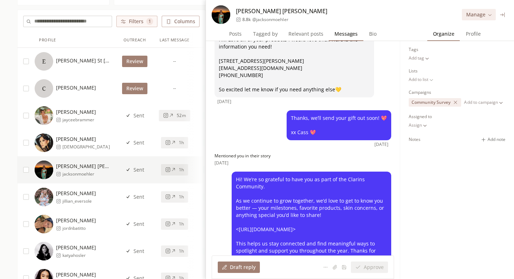
scroll to position [101, 0]
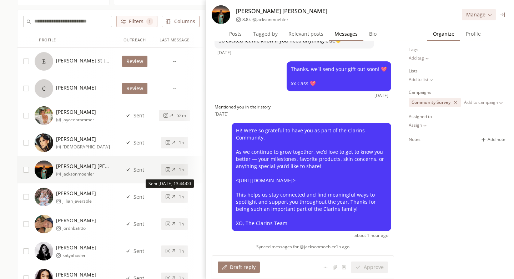
click at [175, 199] on icon at bounding box center [173, 196] width 5 height 5
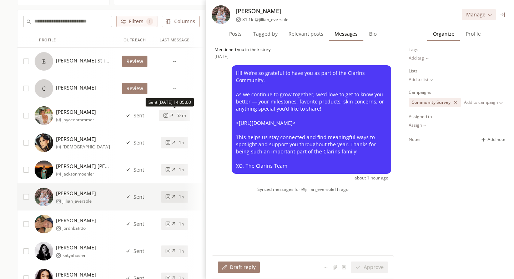
click at [174, 118] on div "52m" at bounding box center [174, 116] width 22 height 6
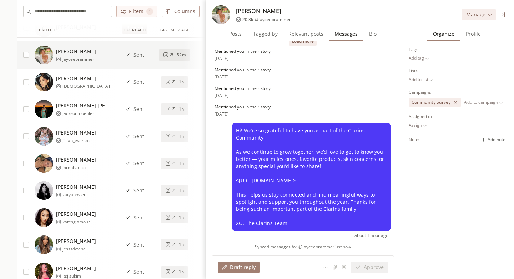
scroll to position [310, 0]
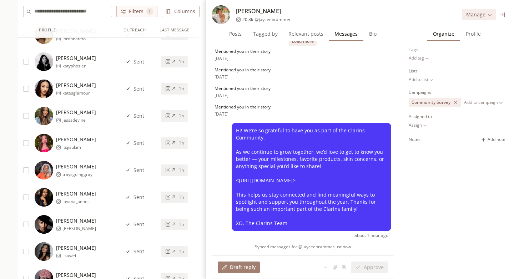
click at [175, 172] on icon at bounding box center [173, 169] width 5 height 5
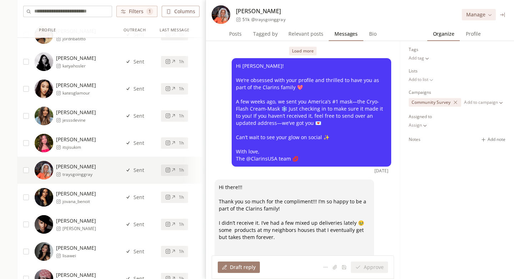
click at [177, 145] on div "1h" at bounding box center [174, 143] width 19 height 6
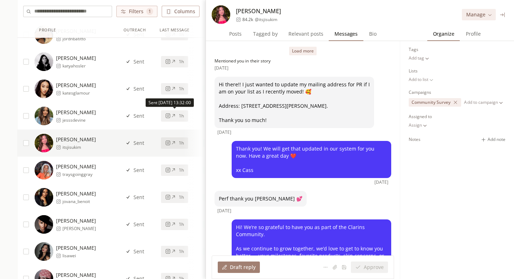
click at [179, 121] on button "1h" at bounding box center [174, 115] width 27 height 11
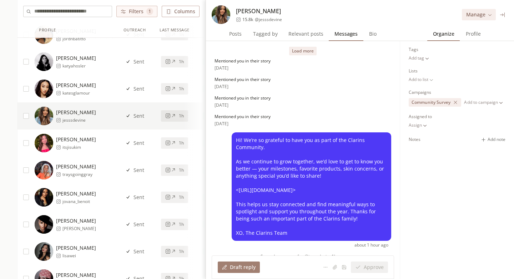
click at [175, 89] on icon at bounding box center [173, 88] width 5 height 5
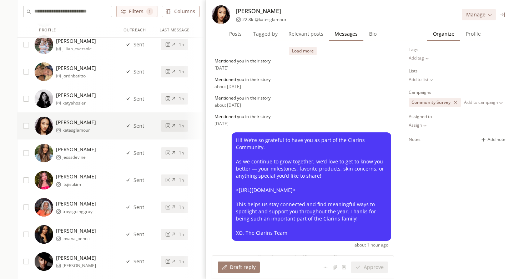
scroll to position [270, 0]
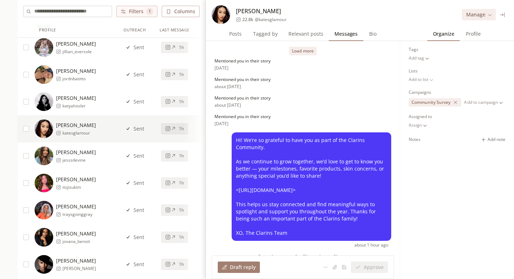
click at [181, 106] on button "1h" at bounding box center [174, 101] width 27 height 11
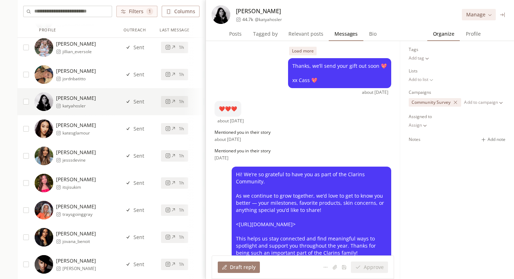
click at [178, 79] on button "1h" at bounding box center [174, 74] width 27 height 11
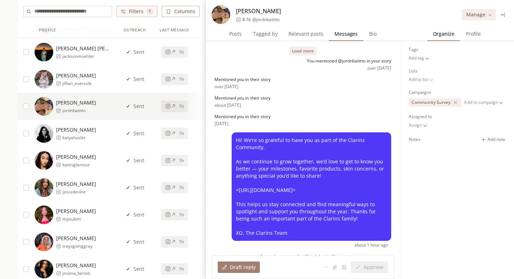
scroll to position [237, 0]
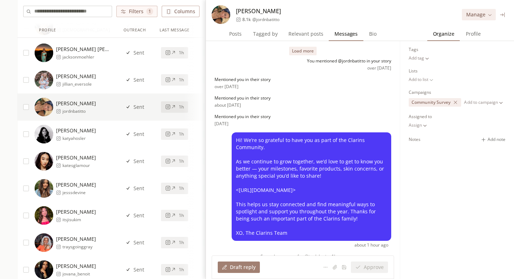
click at [181, 82] on span "1h" at bounding box center [181, 80] width 5 height 6
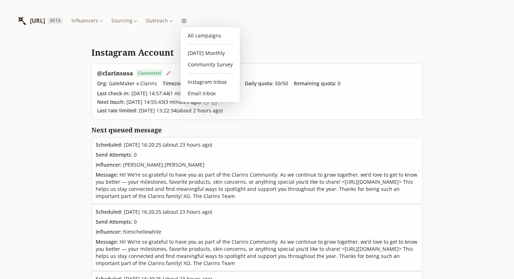
click at [226, 20] on div "[URL] BETA Influencers Sourcing Outreach" at bounding box center [257, 20] width 480 height 41
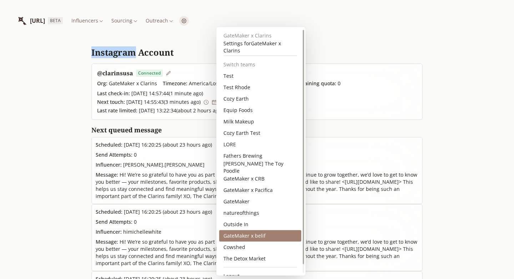
click at [258, 237] on div "GateMaker x belif" at bounding box center [260, 235] width 82 height 11
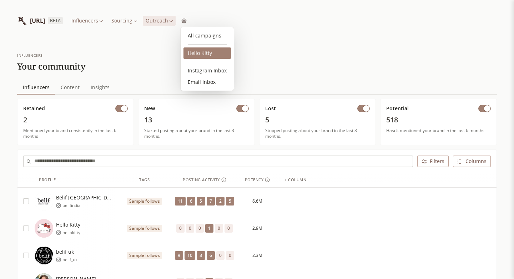
click at [202, 55] on link "Hello Kitty" at bounding box center [207, 52] width 47 height 11
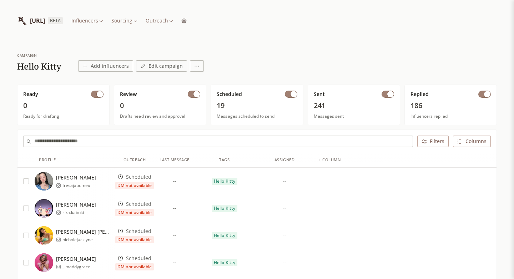
click at [134, 141] on input "text" at bounding box center [223, 141] width 378 height 11
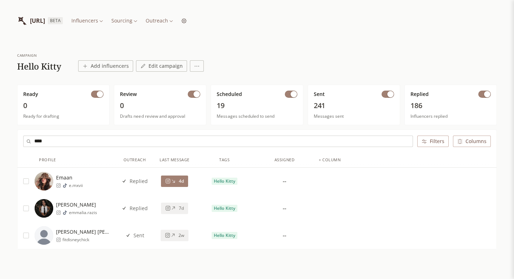
click at [91, 204] on span "[PERSON_NAME]" at bounding box center [76, 204] width 41 height 7
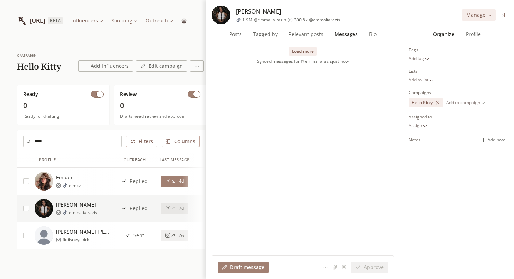
click at [467, 34] on span "Profile" at bounding box center [473, 34] width 21 height 10
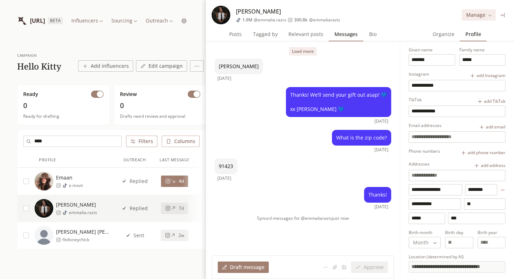
scroll to position [54, 0]
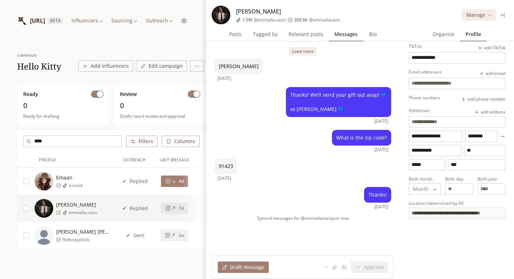
click at [309, 50] on button "Load more" at bounding box center [302, 51] width 27 height 9
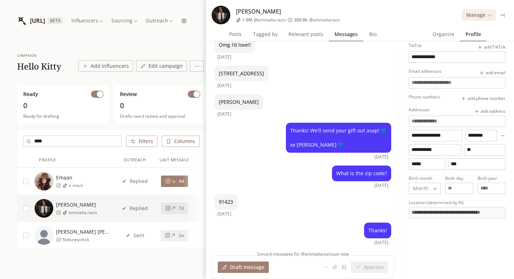
scroll to position [0, 0]
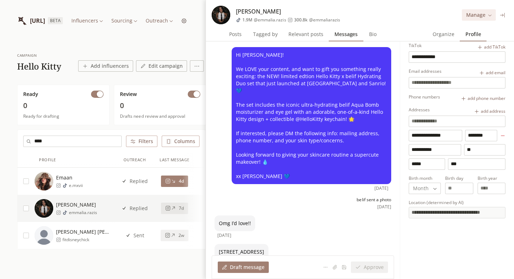
click at [503, 15] on icon at bounding box center [502, 15] width 5 height 5
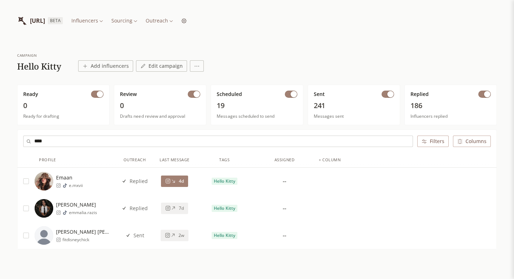
click at [149, 142] on input "****" at bounding box center [223, 141] width 378 height 11
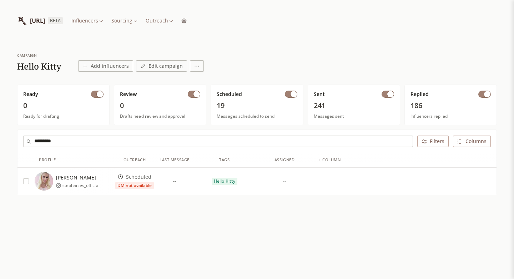
type input "*********"
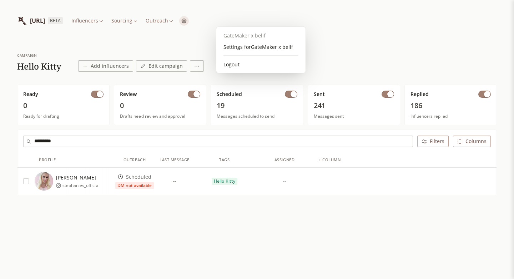
click at [223, 21] on html "[URL] BETA Influencers Sourcing Outreach campaign Hello Kitty Add influencers E…" at bounding box center [257, 139] width 514 height 279
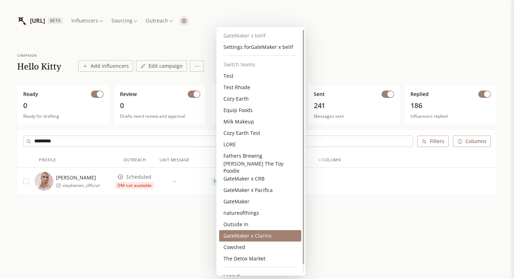
click at [243, 234] on div "GateMaker x Clarins" at bounding box center [260, 235] width 82 height 11
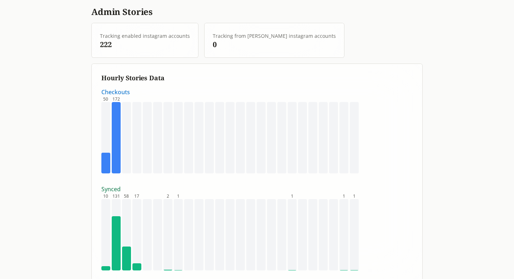
scroll to position [40, 0]
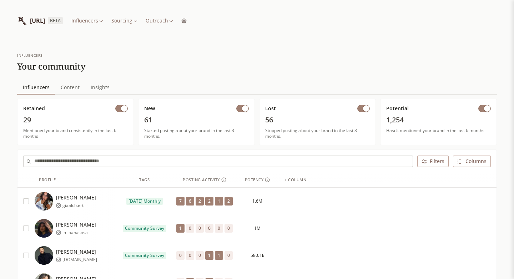
click at [103, 158] on input "text" at bounding box center [223, 161] width 378 height 11
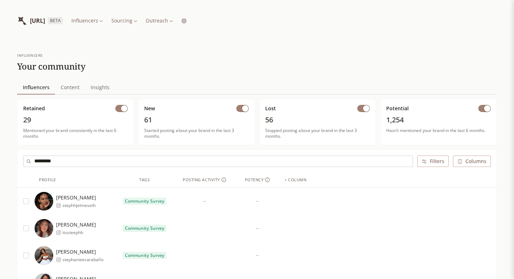
click at [90, 197] on span "[PERSON_NAME]" at bounding box center [76, 197] width 40 height 7
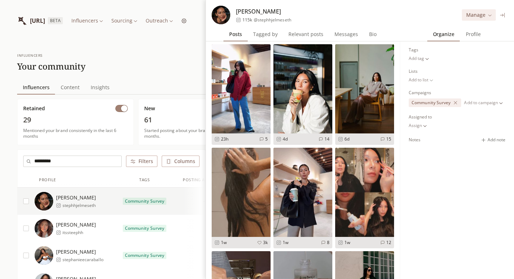
click at [342, 31] on span "Messages" at bounding box center [346, 34] width 29 height 10
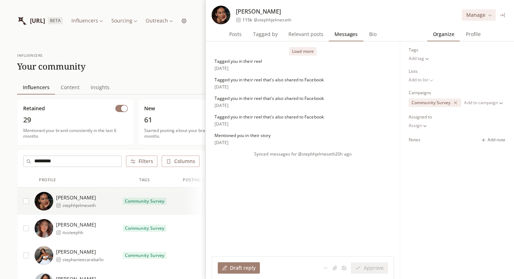
click at [303, 54] on button "Load more" at bounding box center [302, 51] width 27 height 9
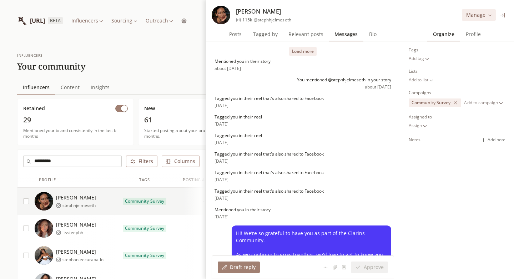
click at [301, 55] on button "Load more" at bounding box center [302, 51] width 27 height 9
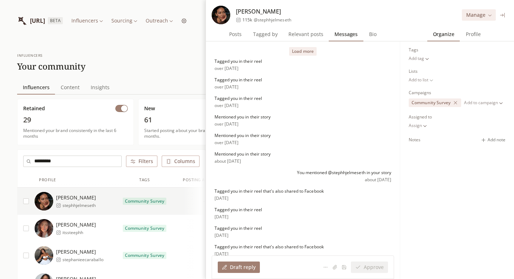
scroll to position [5, 0]
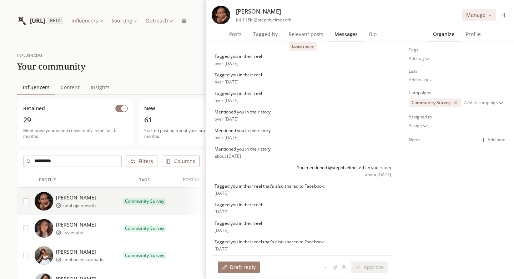
click at [301, 47] on button "Load more" at bounding box center [302, 46] width 27 height 9
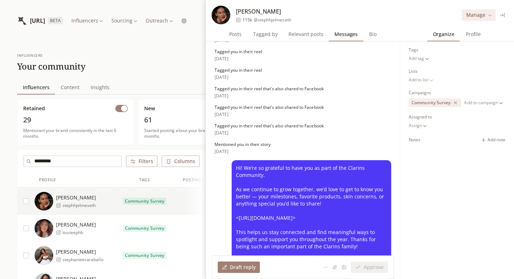
scroll to position [210, 0]
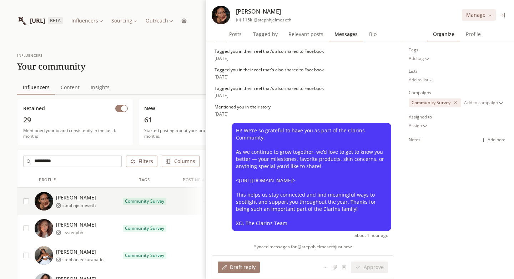
click at [122, 77] on div "influencers Your community Influencers Influencers Content Content Insights Ins…" at bounding box center [257, 196] width 514 height 311
click at [90, 162] on input "*********" at bounding box center [77, 161] width 87 height 11
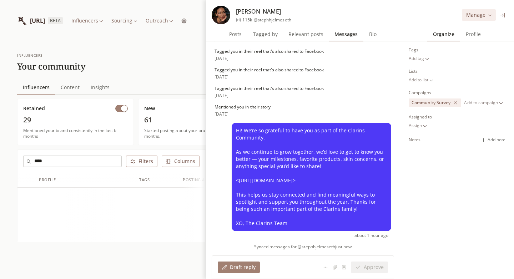
scroll to position [19, 0]
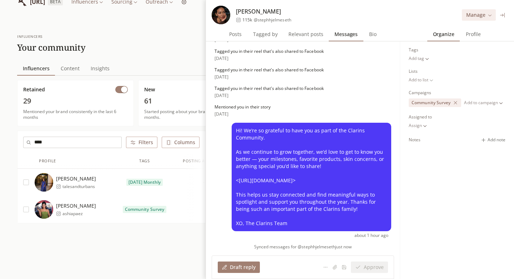
type input "****"
click at [87, 180] on span "Aissatou" at bounding box center [76, 178] width 40 height 7
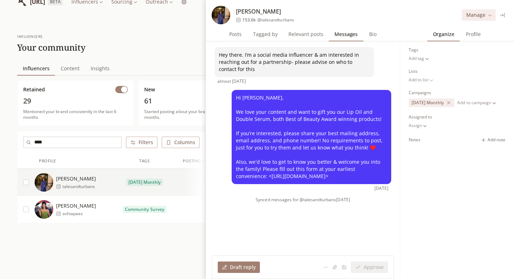
click at [239, 36] on span "Posts" at bounding box center [235, 34] width 18 height 10
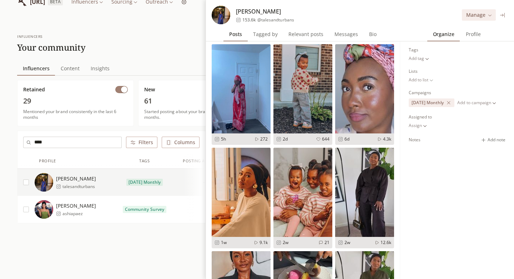
click at [347, 38] on span "Messages" at bounding box center [346, 34] width 29 height 10
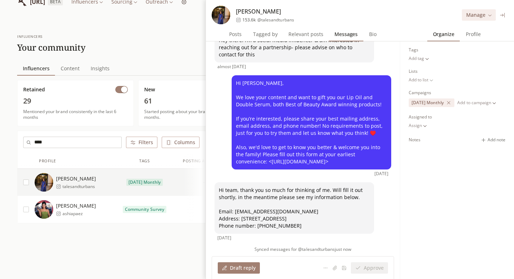
scroll to position [16, 0]
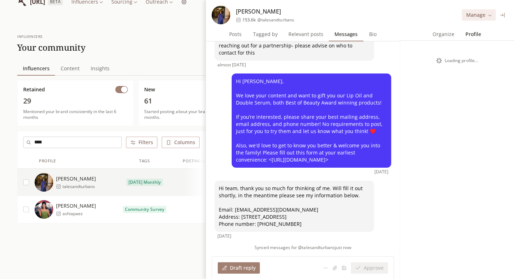
click at [471, 36] on span "Profile" at bounding box center [473, 34] width 21 height 10
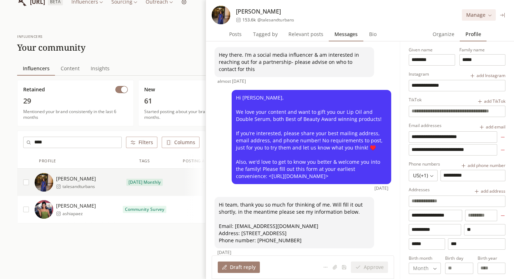
scroll to position [17, 0]
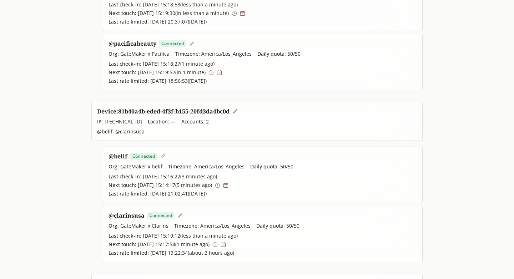
scroll to position [148, 0]
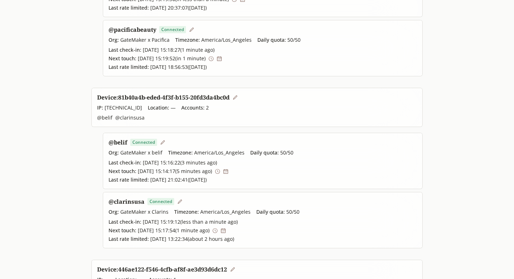
click at [178, 204] on icon at bounding box center [179, 201] width 5 height 5
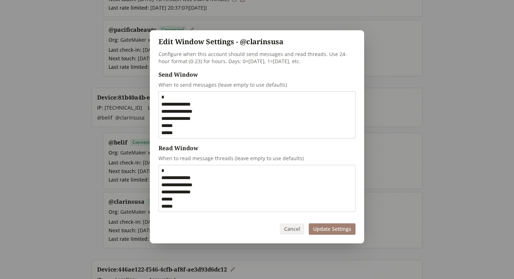
click at [290, 229] on button "Cancel" at bounding box center [292, 229] width 25 height 11
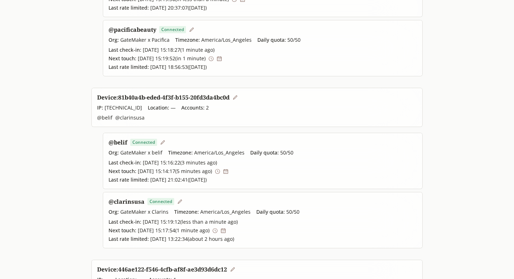
click at [130, 204] on link "@ clarinsusa" at bounding box center [127, 202] width 36 height 8
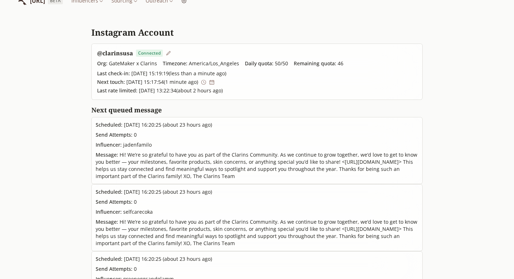
scroll to position [20, 0]
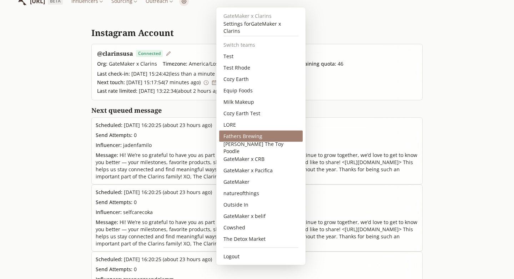
click at [257, 139] on div "Fathers Brewing" at bounding box center [261, 136] width 84 height 11
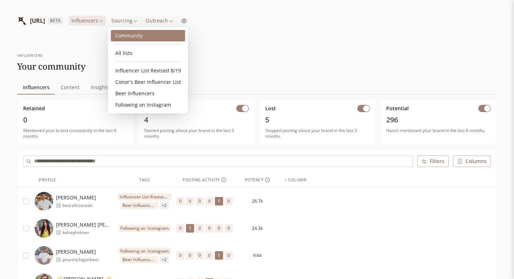
click at [131, 40] on link "Community" at bounding box center [148, 35] width 74 height 11
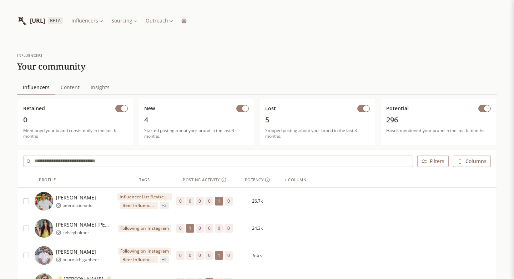
click at [151, 159] on input "text" at bounding box center [223, 161] width 378 height 11
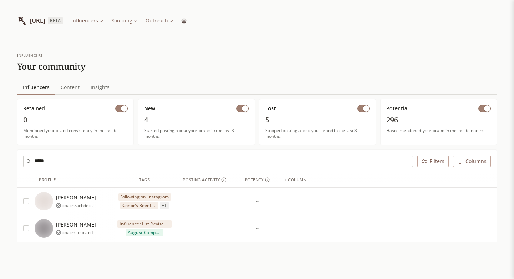
type input "*****"
click at [86, 208] on span "coachzachdeck" at bounding box center [79, 206] width 34 height 6
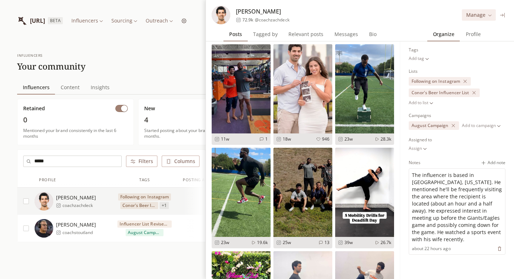
click at [338, 37] on span "Messages" at bounding box center [346, 34] width 29 height 10
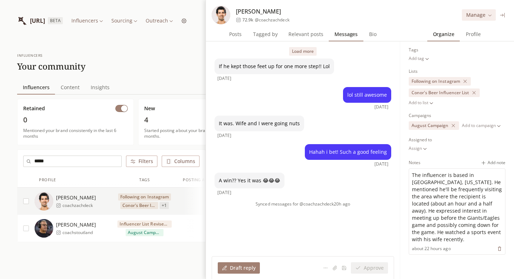
click at [308, 52] on button "Load more" at bounding box center [302, 51] width 27 height 9
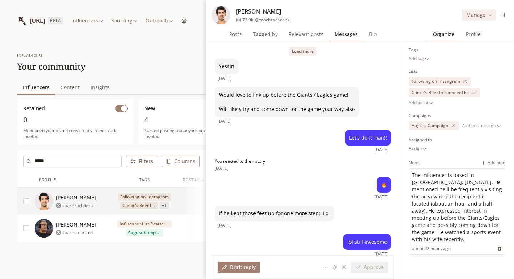
click at [310, 52] on button "Load more" at bounding box center [302, 51] width 27 height 9
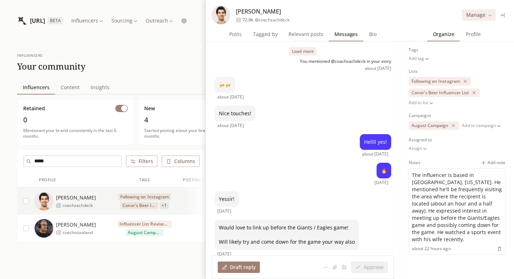
click at [310, 52] on button "Load more" at bounding box center [302, 51] width 27 height 9
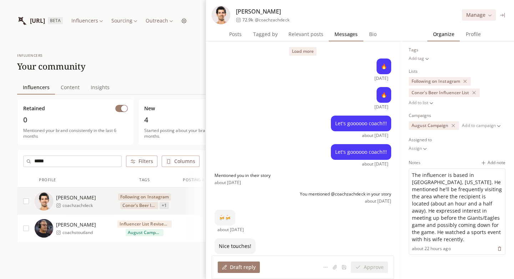
scroll to position [0, 0]
click at [307, 52] on button "Load more" at bounding box center [302, 51] width 27 height 9
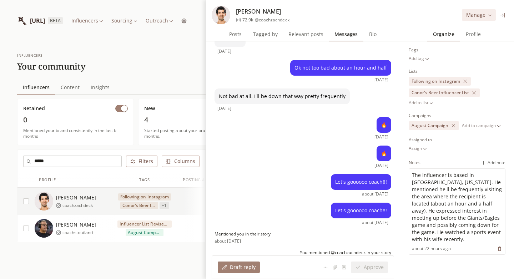
scroll to position [0, 0]
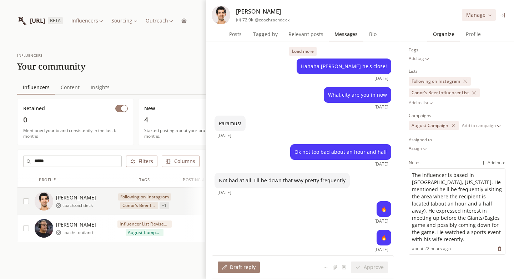
click at [301, 51] on button "Load more" at bounding box center [302, 51] width 27 height 9
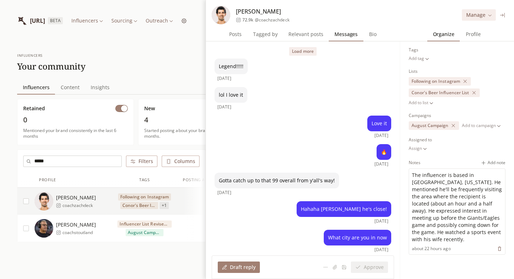
click at [301, 51] on button "Load more" at bounding box center [302, 51] width 27 height 9
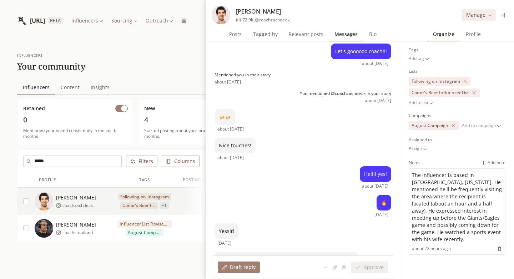
scroll to position [489, 0]
click at [503, 13] on icon at bounding box center [502, 14] width 5 height 5
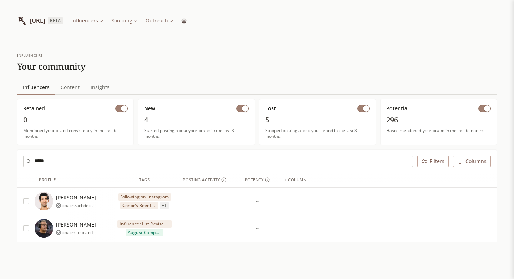
click at [302, 60] on div "influencers Your community" at bounding box center [257, 62] width 480 height 19
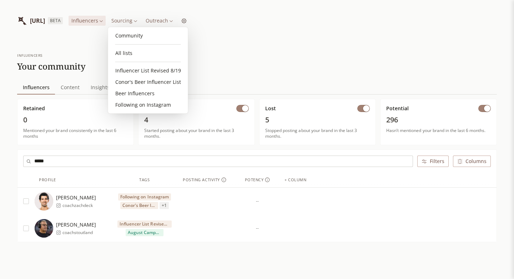
click at [137, 17] on html "INFLUENCERLIST.AI BETA Influencers Sourcing Outreach influencers Your community…" at bounding box center [257, 149] width 514 height 298
click at [165, 21] on html "INFLUENCERLIST.AI BETA Influencers Sourcing Outreach influencers Your community…" at bounding box center [257, 149] width 514 height 298
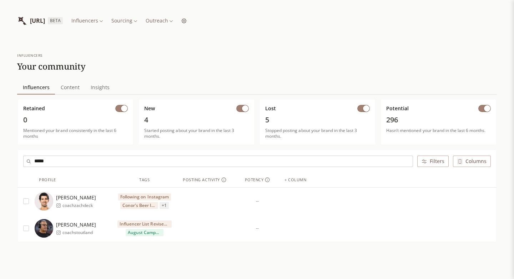
click at [165, 21] on html "INFLUENCERLIST.AI BETA Influencers Sourcing Outreach influencers Your community…" at bounding box center [257, 149] width 514 height 298
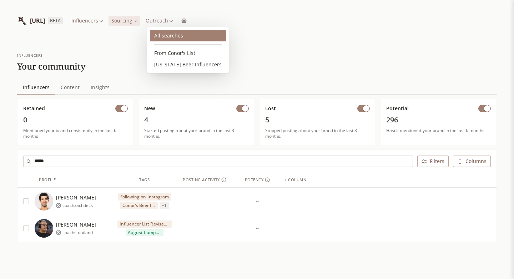
click at [165, 39] on link "All searches" at bounding box center [188, 35] width 76 height 11
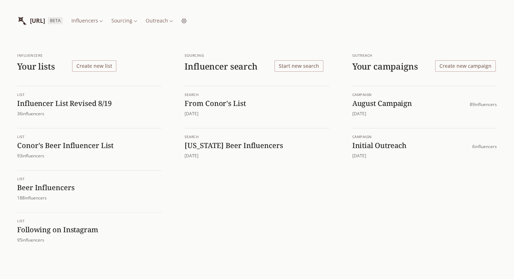
click at [130, 21] on html "INFLUENCERLIST.AI BETA Influencers Sourcing Outreach Influencers Your lists Cre…" at bounding box center [257, 139] width 514 height 279
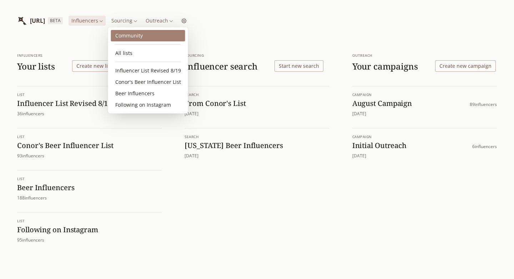
click at [135, 40] on link "Community" at bounding box center [148, 35] width 74 height 11
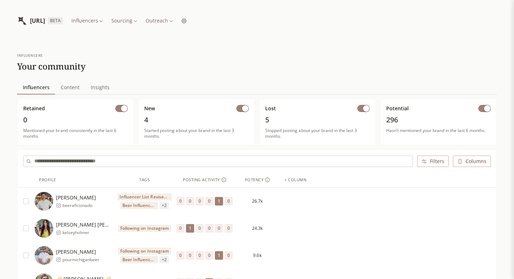
click at [73, 85] on span "Content" at bounding box center [70, 87] width 25 height 10
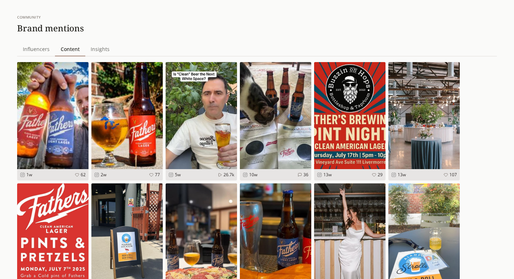
scroll to position [37, 0]
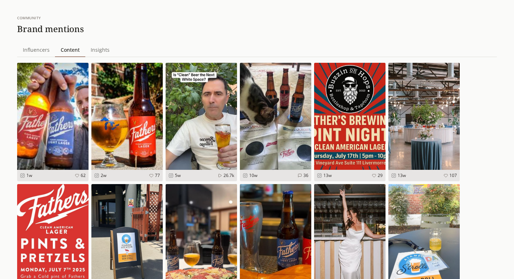
click at [30, 50] on span "Influencers" at bounding box center [36, 50] width 32 height 10
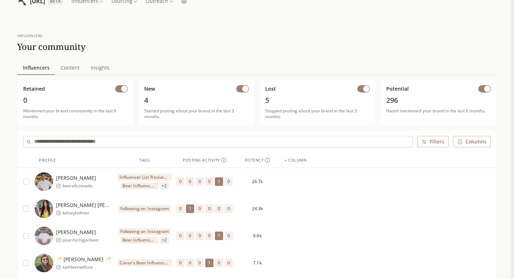
scroll to position [15, 0]
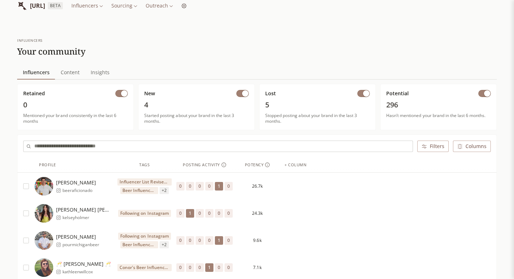
click at [102, 71] on span "Insights" at bounding box center [100, 72] width 25 height 10
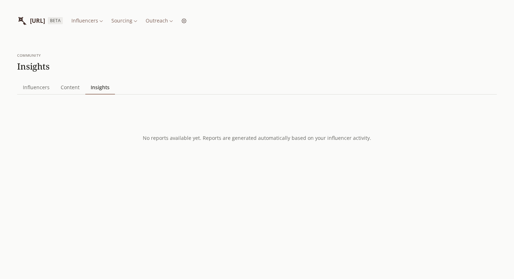
click at [71, 87] on span "Content" at bounding box center [70, 87] width 25 height 10
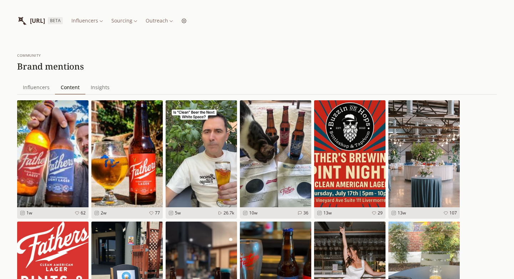
click at [201, 22] on html "INFLUENCERLIST.AI BETA Influencers Sourcing Outreach community Brand mentions I…" at bounding box center [257, 170] width 514 height 340
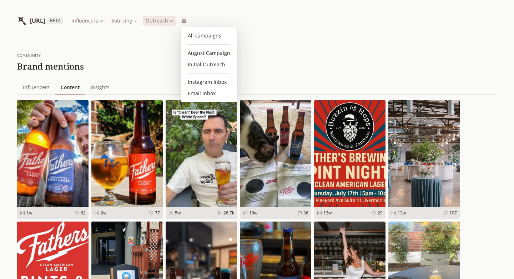
click at [221, 22] on html "INFLUENCERLIST.AI BETA Influencers Sourcing Outreach community Brand mentions I…" at bounding box center [257, 170] width 514 height 340
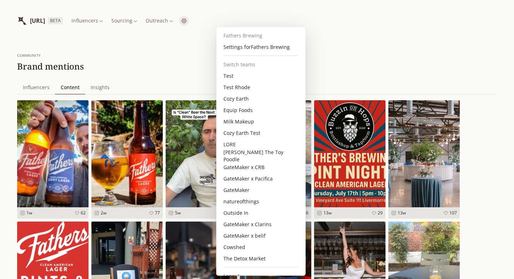
click at [221, 22] on html "INFLUENCERLIST.AI BETA Influencers Sourcing Outreach community Brand mentions I…" at bounding box center [257, 170] width 514 height 340
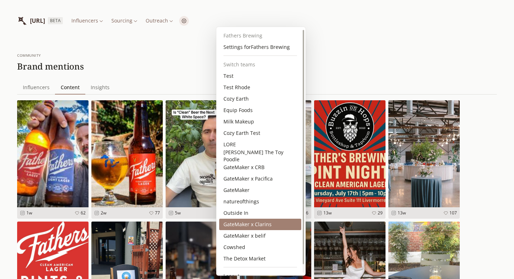
click at [255, 226] on div "GateMaker x Clarins" at bounding box center [260, 224] width 82 height 11
